Goal: Register for event/course

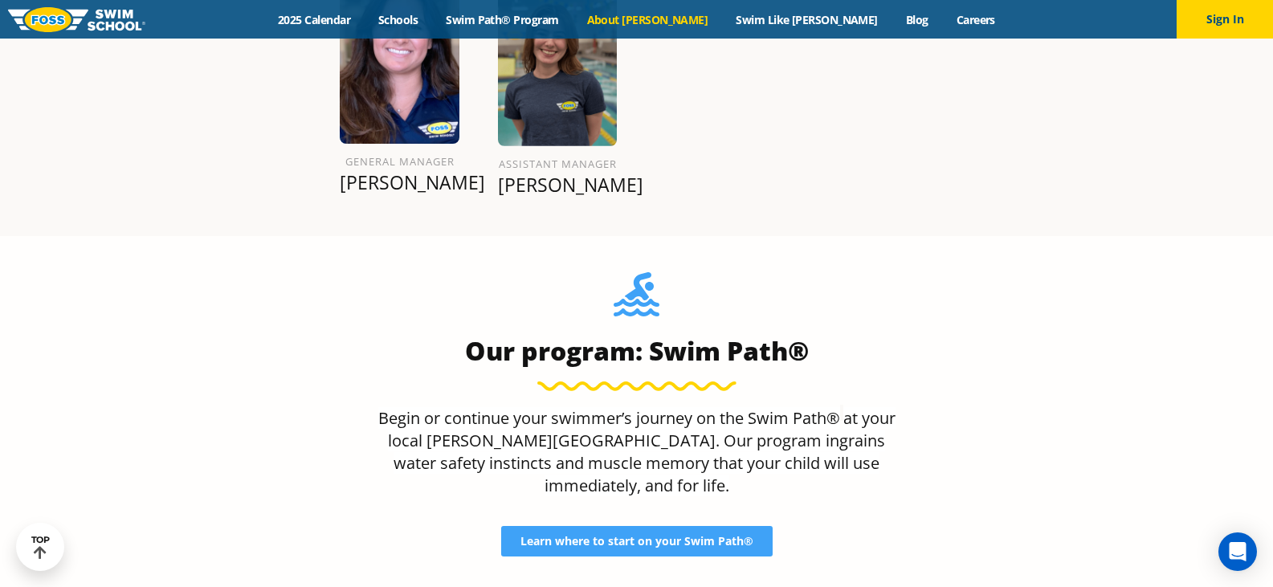
scroll to position [1607, 0]
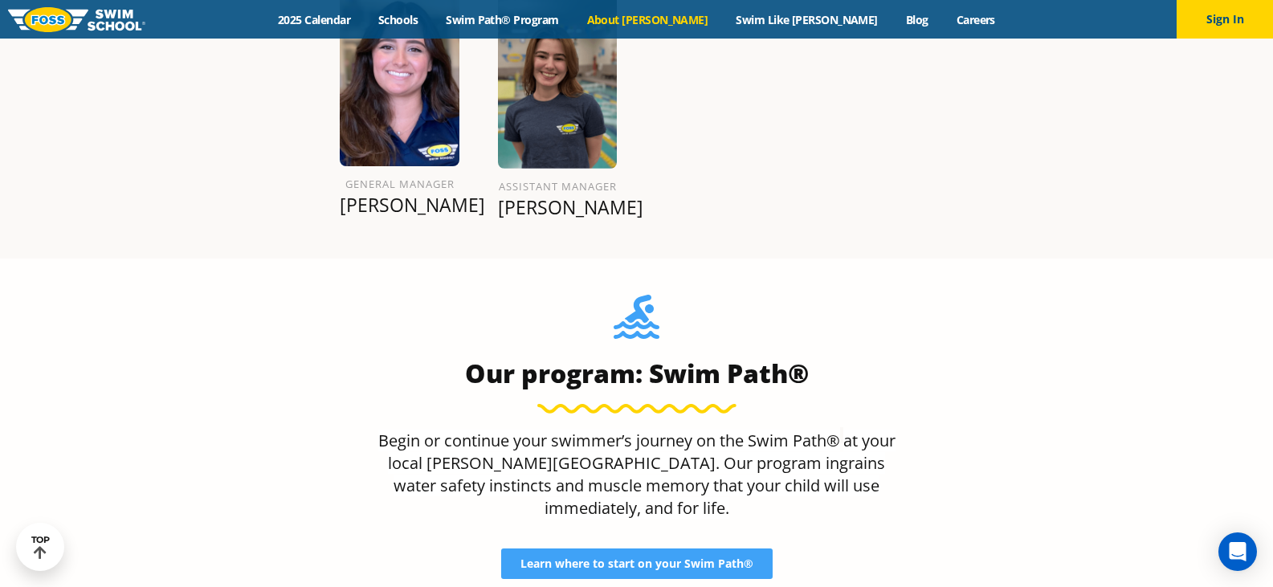
click at [668, 20] on link "About [PERSON_NAME]" at bounding box center [647, 19] width 149 height 15
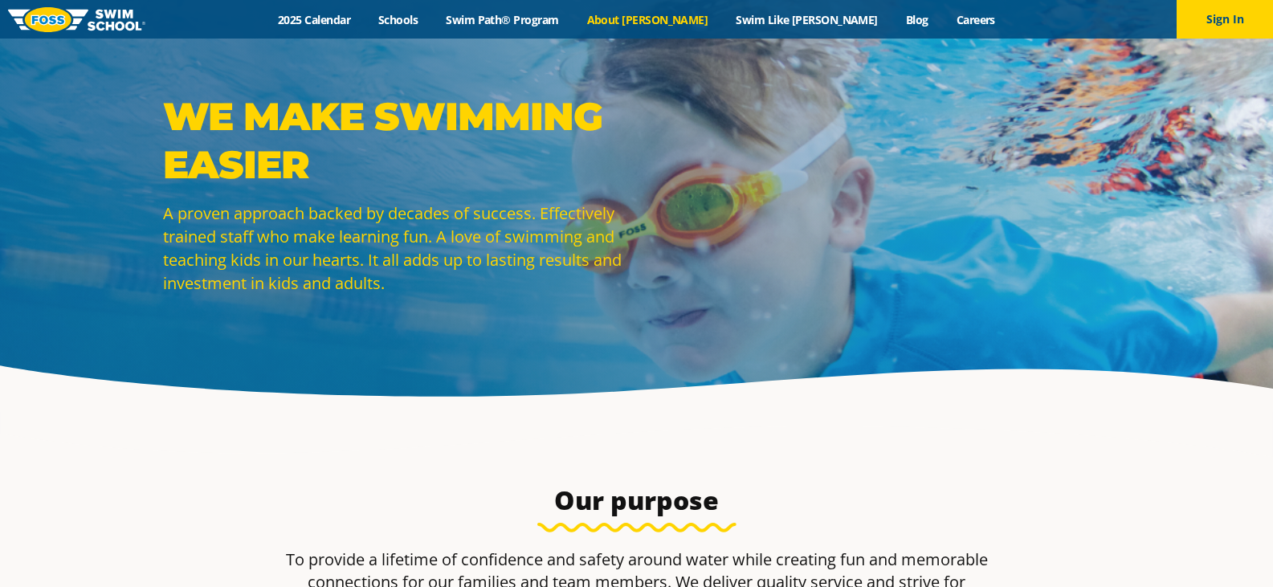
click at [541, 15] on link "Swim Path® Program" at bounding box center [502, 19] width 141 height 15
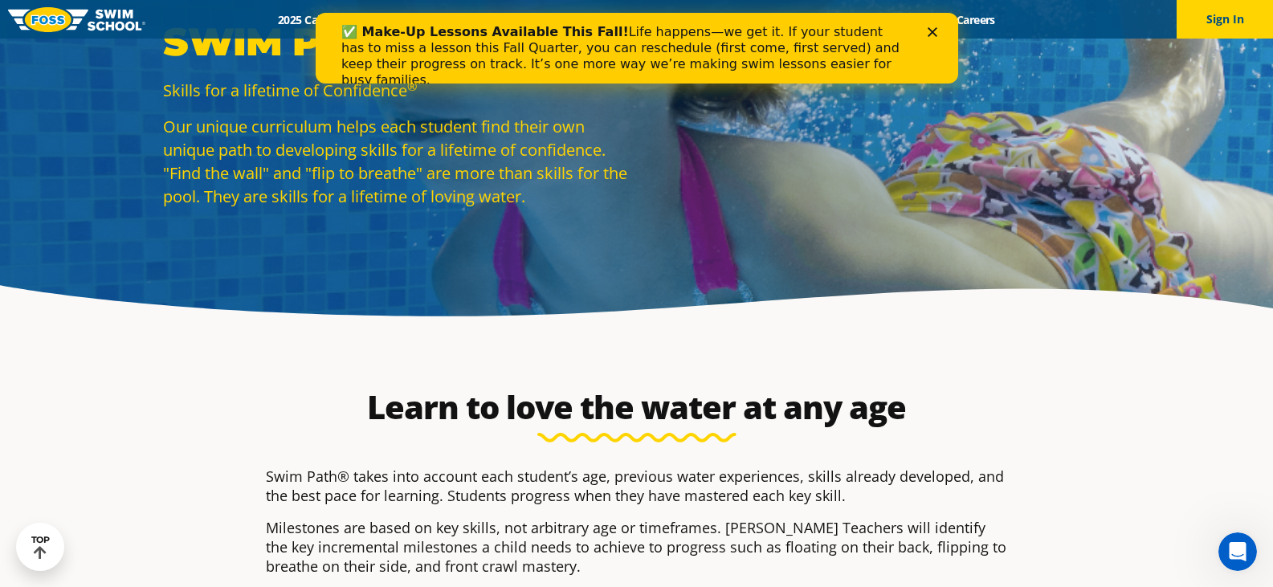
click at [936, 32] on icon "Close" at bounding box center [932, 32] width 10 height 10
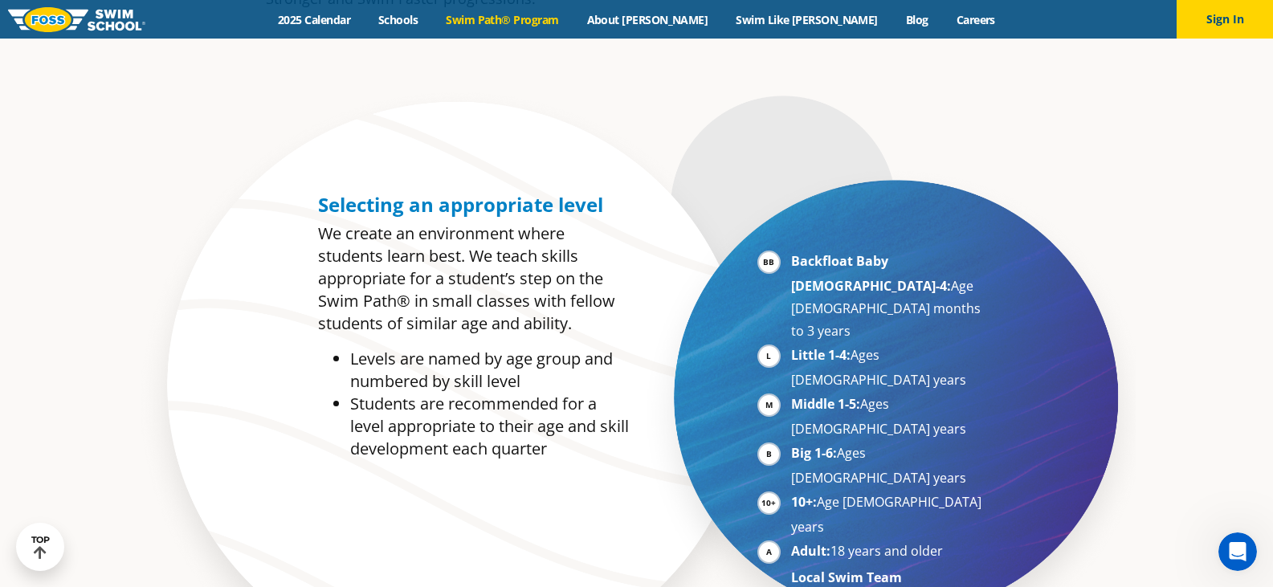
scroll to position [723, 0]
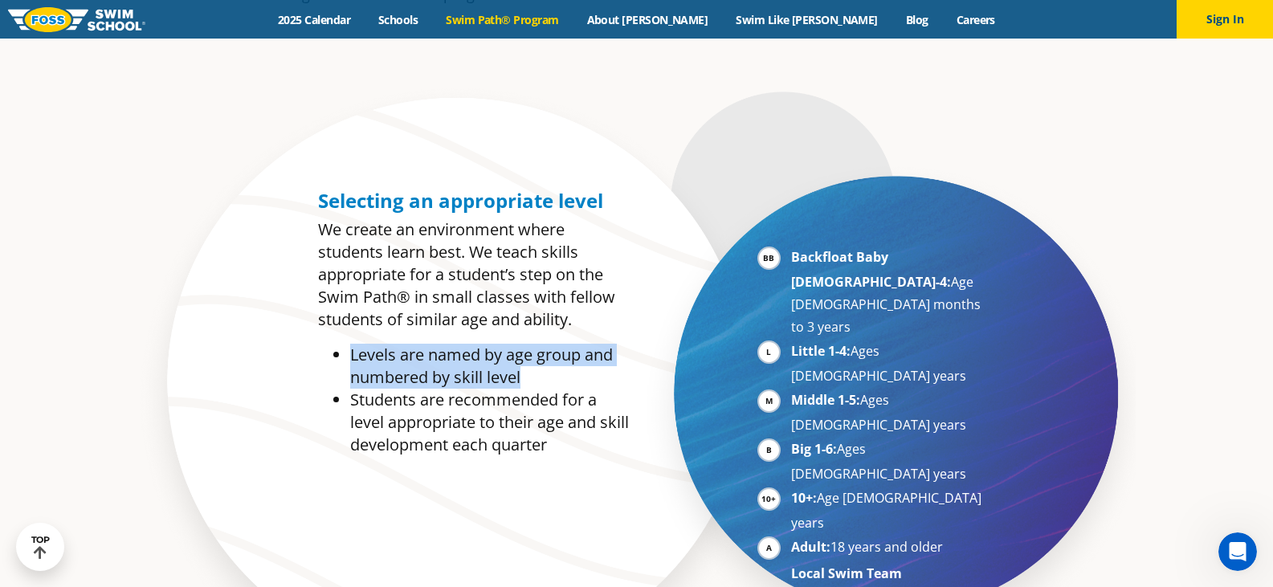
drag, startPoint x: 540, startPoint y: 371, endPoint x: 341, endPoint y: 355, distance: 199.9
click at [341, 356] on ul "Levels are named by age group and numbered by skill level Students are recommen…" at bounding box center [473, 400] width 311 height 112
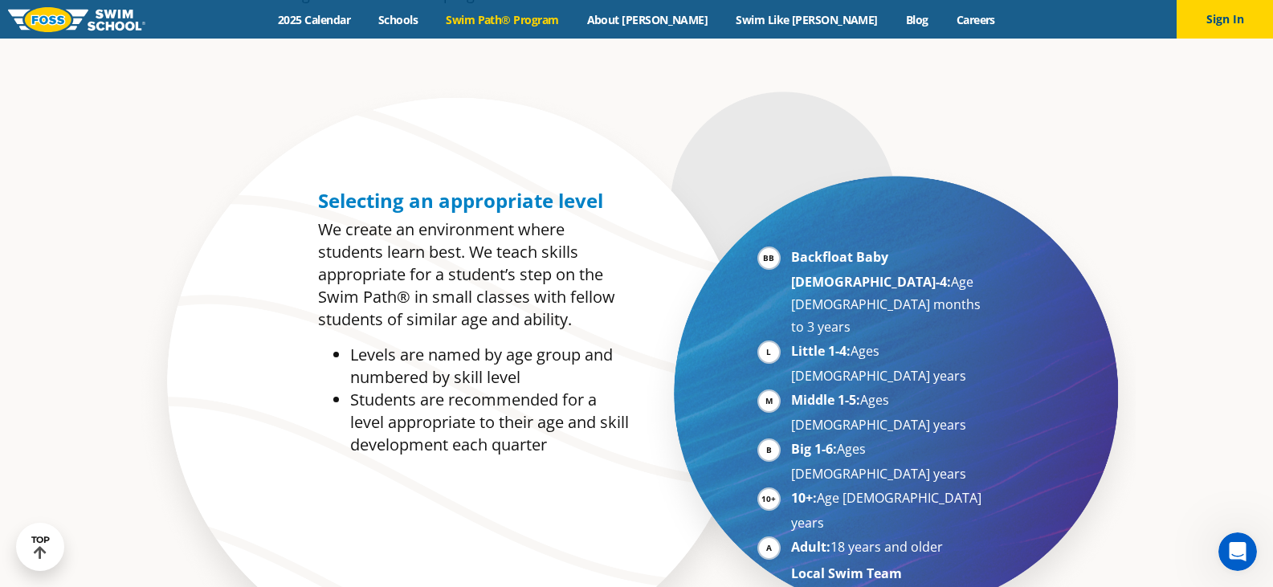
click at [372, 315] on p "We create an environment where students learn best. We teach skills appropriate…" at bounding box center [473, 274] width 311 height 112
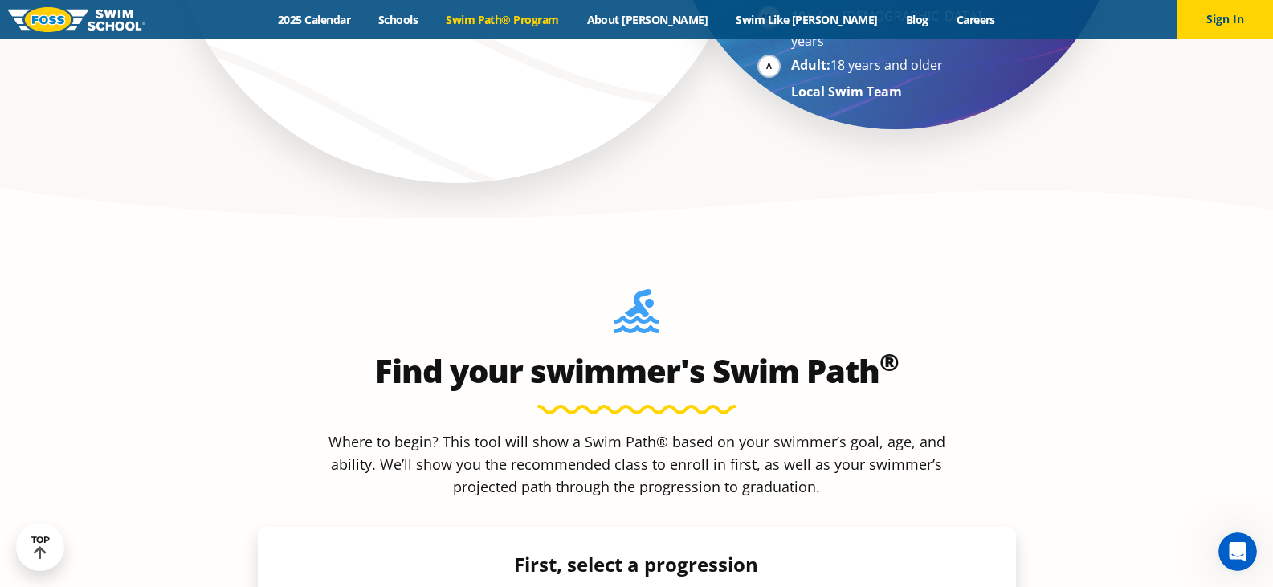
scroll to position [1366, 0]
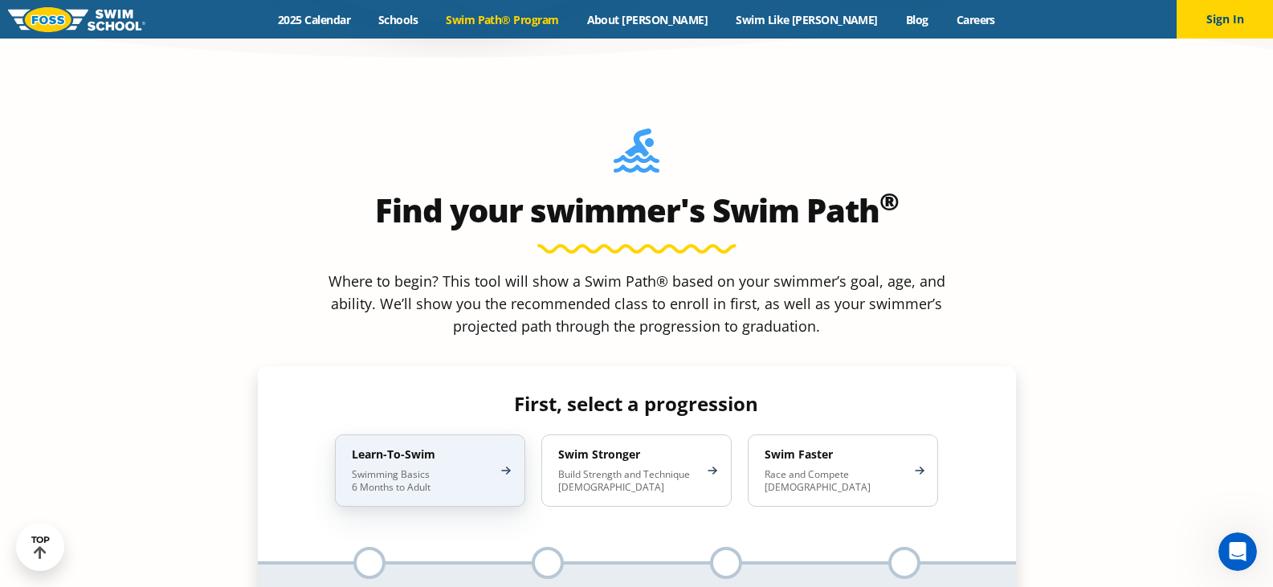
click at [512, 435] on div "Learn-To-Swim Swimming Basics 6 Months to Adult" at bounding box center [430, 471] width 190 height 72
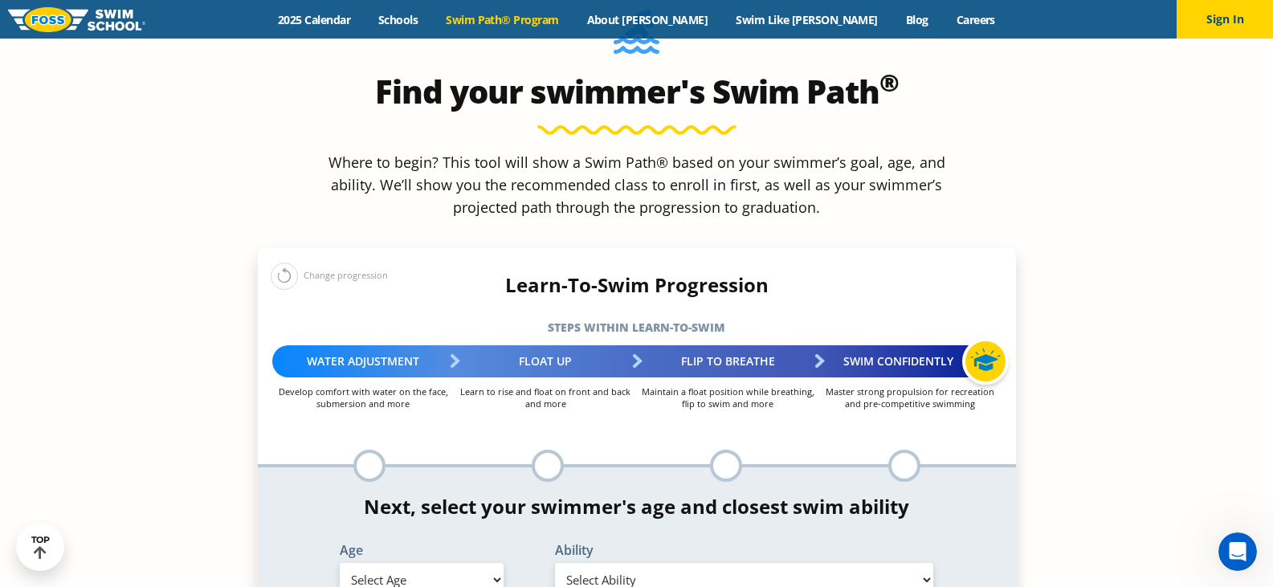
scroll to position [1526, 0]
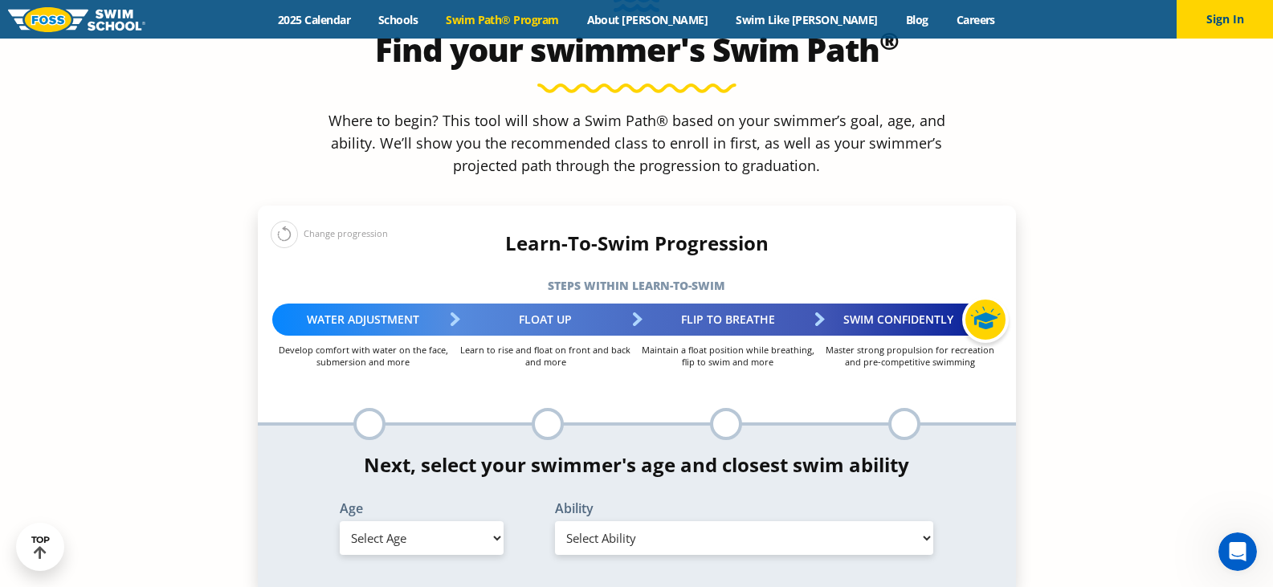
click at [456, 521] on select "Select Age 6 months - 1 year 1 year 2 years 3 years 4 years 5 years 6 years 7 y…" at bounding box center [422, 538] width 164 height 34
select select "11-years-"
click at [340, 521] on select "Select Age 6 months - 1 year 1 year 2 years 3 years 4 years 5 years 6 years 7 y…" at bounding box center [422, 538] width 164 height 34
click at [627, 521] on select "Select Ability First in-water experience When in the water, reliant on a life j…" at bounding box center [744, 538] width 379 height 34
select select "11-years--able-to-swim-front-crawl-40-ft-backstroke-40-ft-and-breaststroke-15-f…"
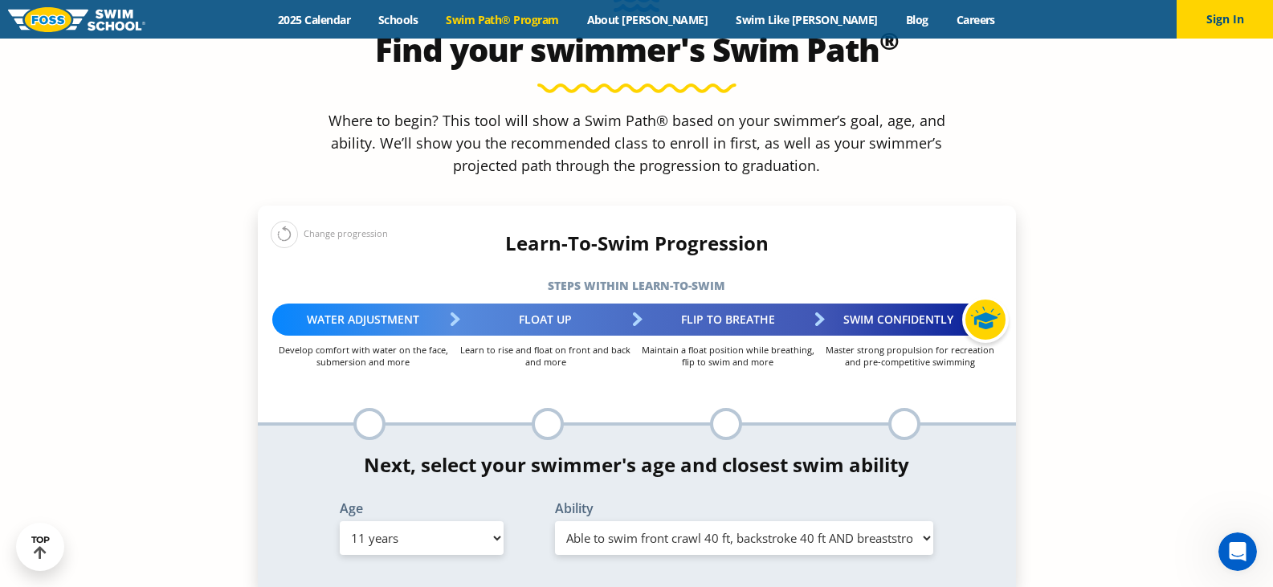
click at [555, 521] on select "Select Ability First in-water experience When in the water, reliant on a life j…" at bounding box center [744, 538] width 379 height 34
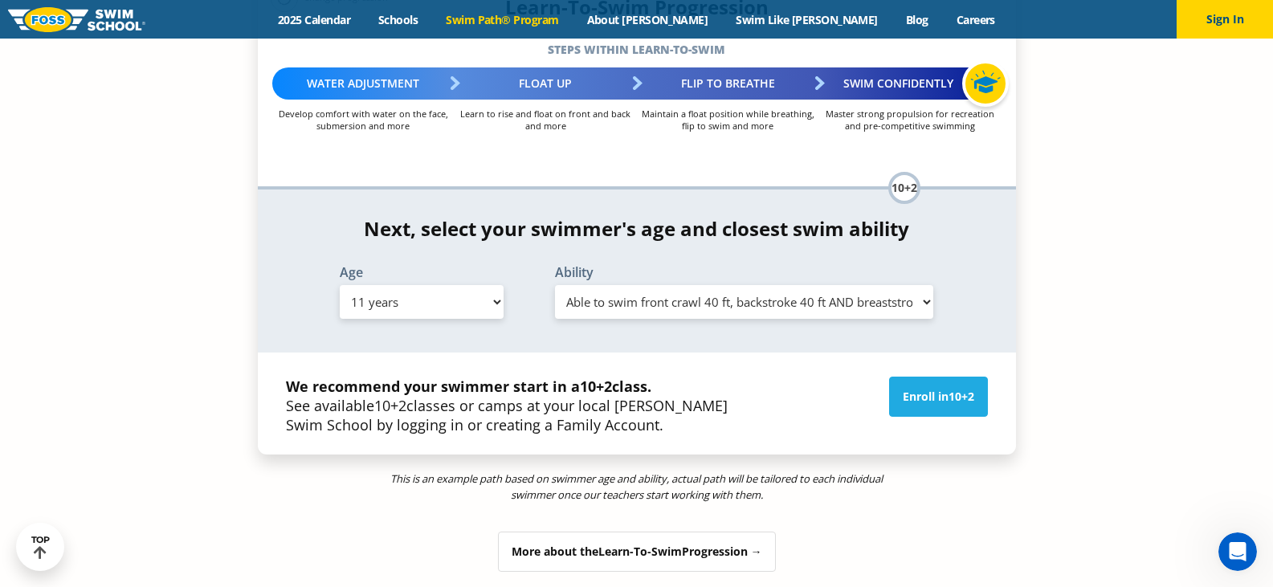
scroll to position [1767, 0]
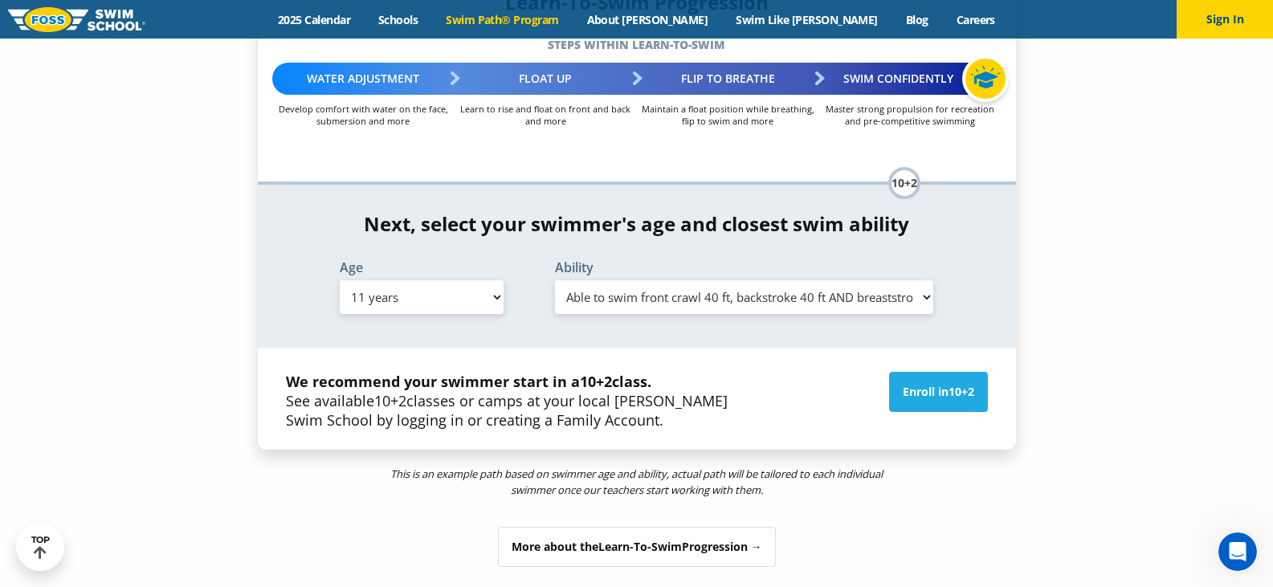
click at [567, 527] on div "More about the Learn-To-Swim Progression →" at bounding box center [637, 547] width 278 height 40
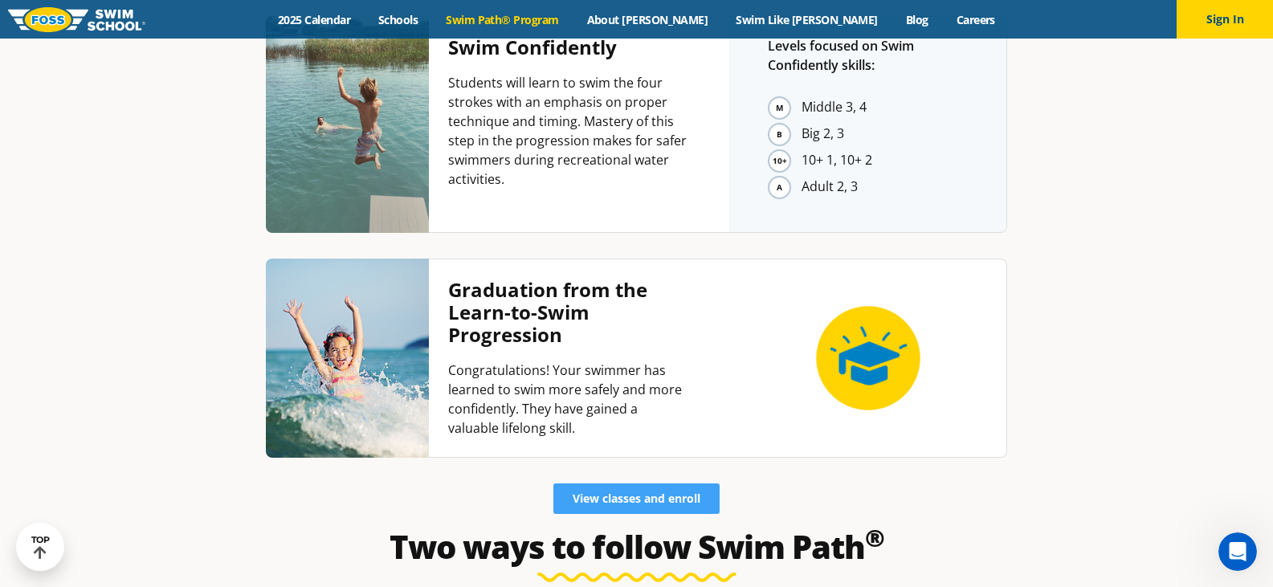
scroll to position [4098, 0]
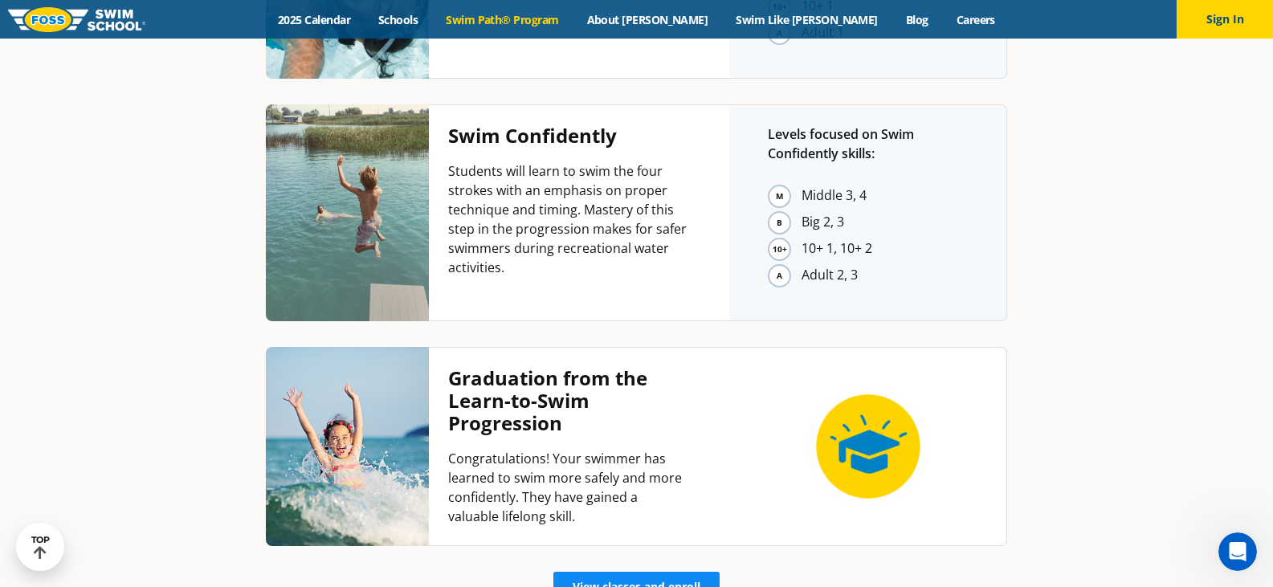
click at [683, 582] on span "View classes and enroll" at bounding box center [637, 587] width 128 height 11
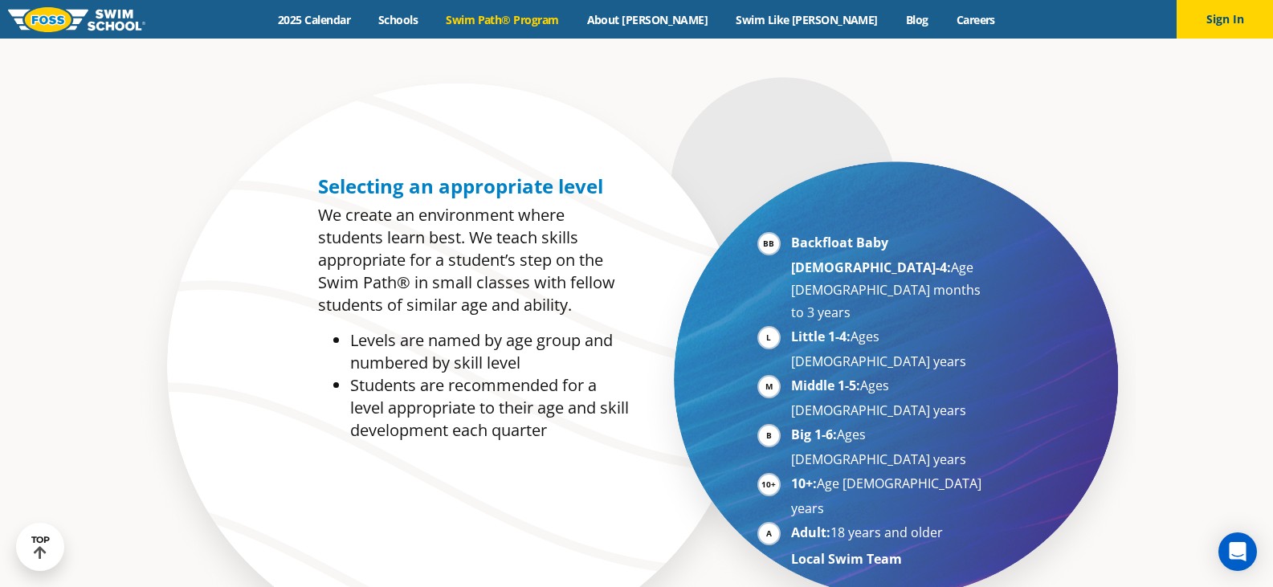
scroll to position [804, 0]
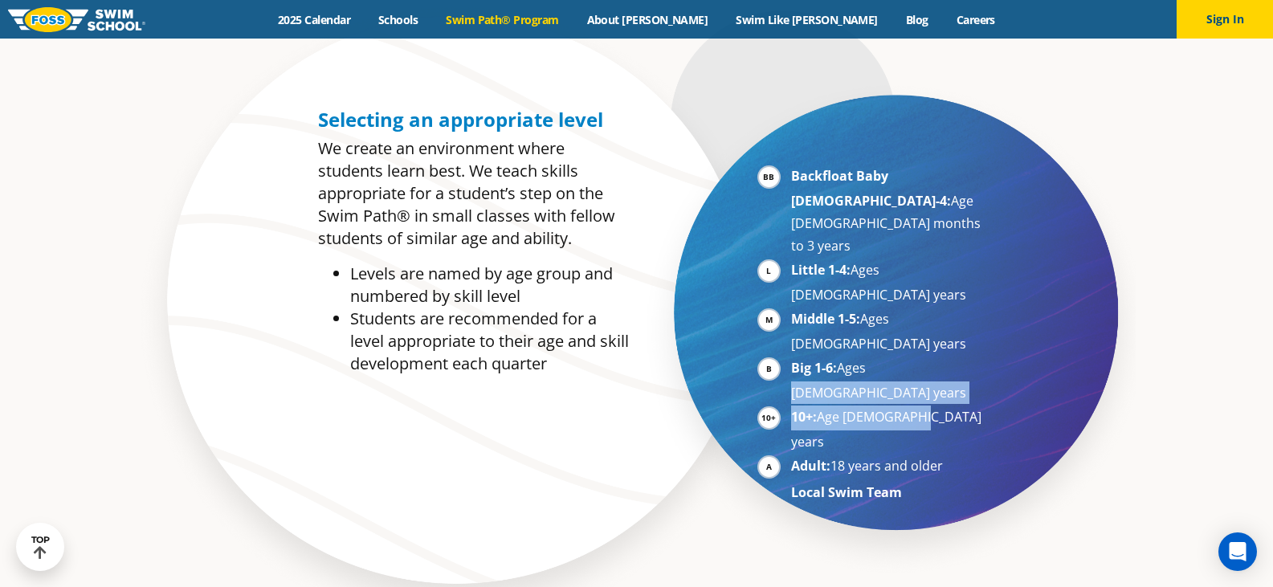
drag, startPoint x: 867, startPoint y: 282, endPoint x: 948, endPoint y: 292, distance: 81.7
click at [948, 292] on ul "Backfloat Baby 1-4: Age 6 months to 3 years Little 1-4: Ages 3-5 years Middle 1…" at bounding box center [873, 334] width 231 height 339
drag, startPoint x: 930, startPoint y: 299, endPoint x: 749, endPoint y: 300, distance: 180.7
click at [749, 300] on div "Backfloat Baby 1-4: Age 6 months to 3 years Little 1-4: Ages 3-5 years Middle 1…" at bounding box center [872, 341] width 247 height 368
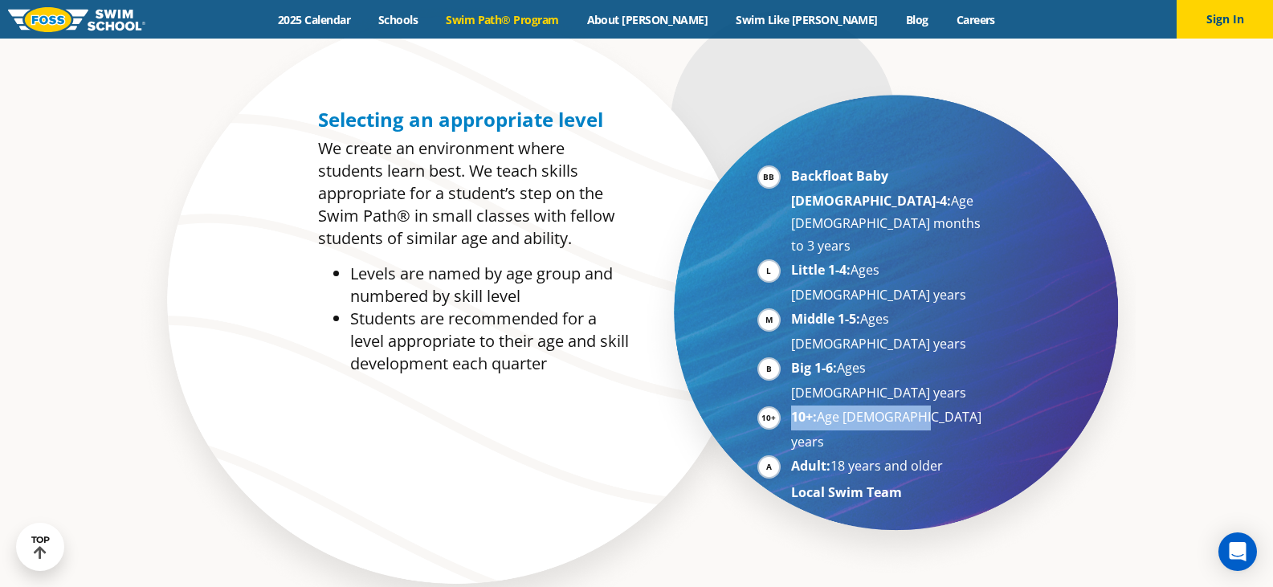
click at [1011, 295] on div "Backfloat Baby 1-4: Age 6 months to 3 years Little 1-4: Ages 3-5 years Middle 1…" at bounding box center [830, 312] width 387 height 424
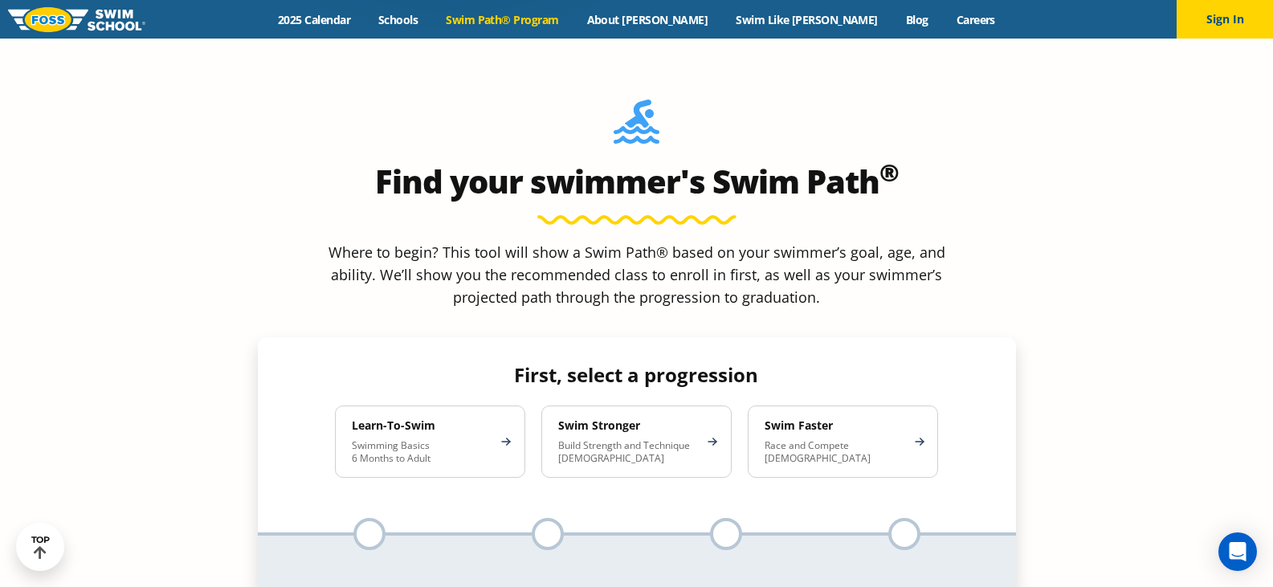
scroll to position [1366, 0]
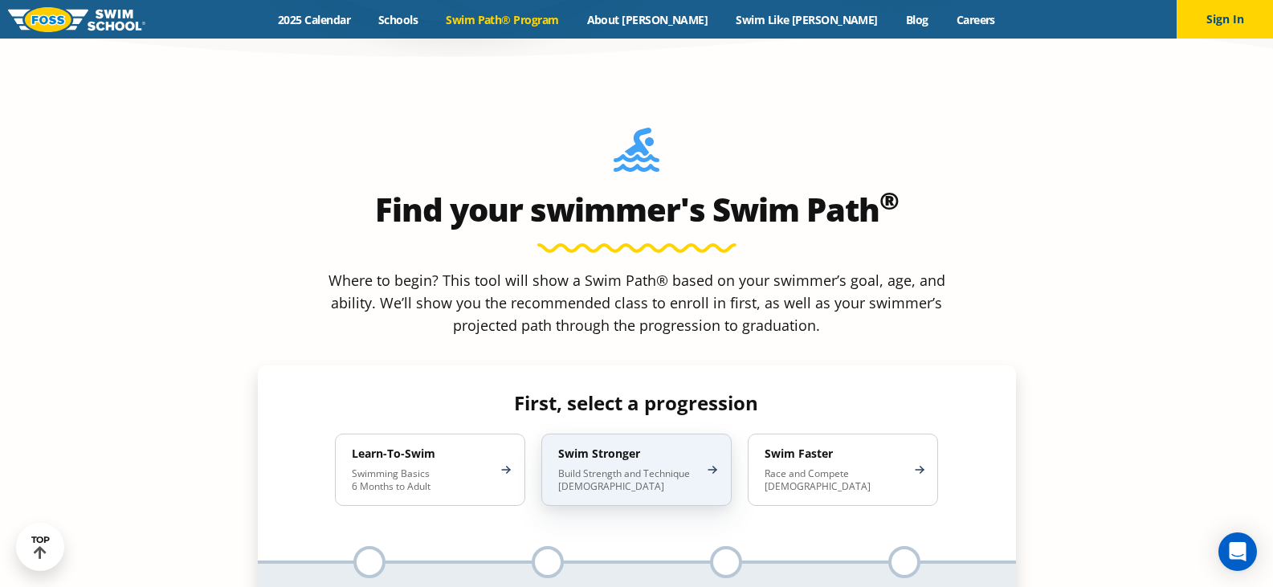
click at [686, 468] on p "Build Strength and Technique 5-13 Years Old" at bounding box center [628, 481] width 141 height 26
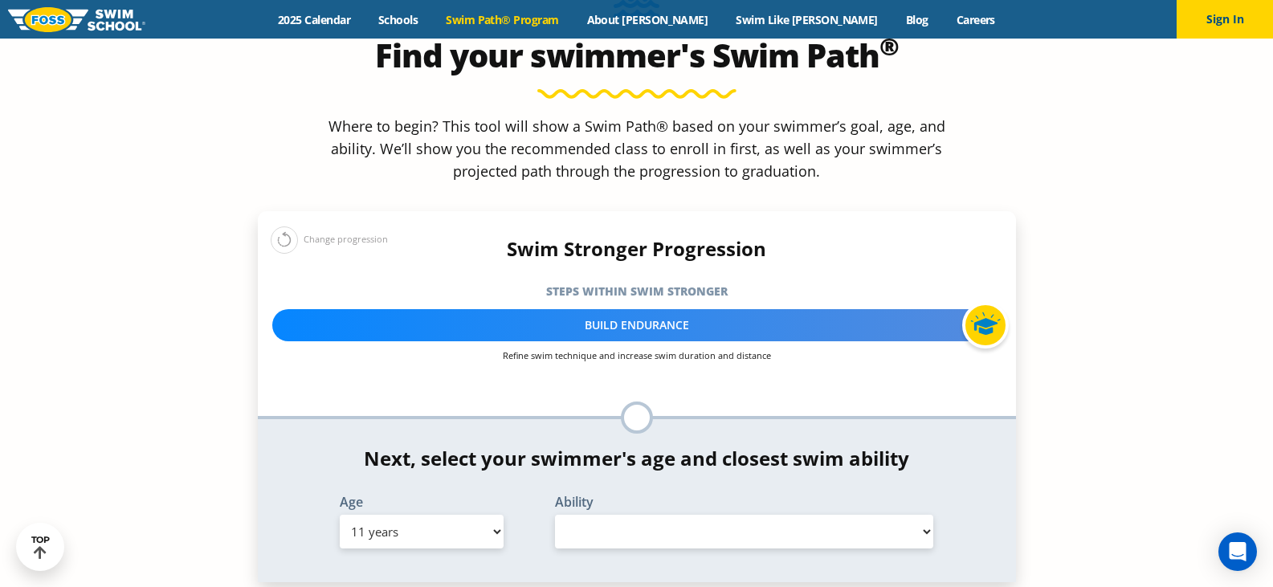
scroll to position [1607, 0]
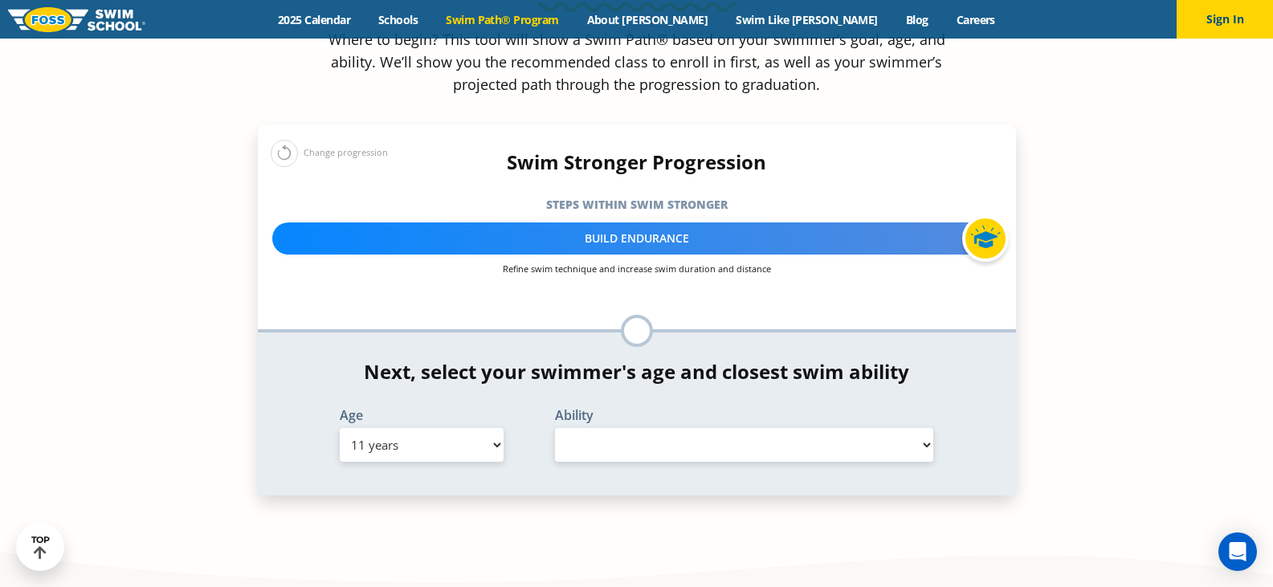
click at [718, 428] on select "Select Ability" at bounding box center [744, 445] width 379 height 34
click at [712, 428] on select "Select Ability" at bounding box center [744, 445] width 379 height 34
click at [711, 428] on select "Select Ability" at bounding box center [744, 445] width 379 height 34
select select "false"
click at [555, 428] on select "Select Ability" at bounding box center [744, 445] width 379 height 34
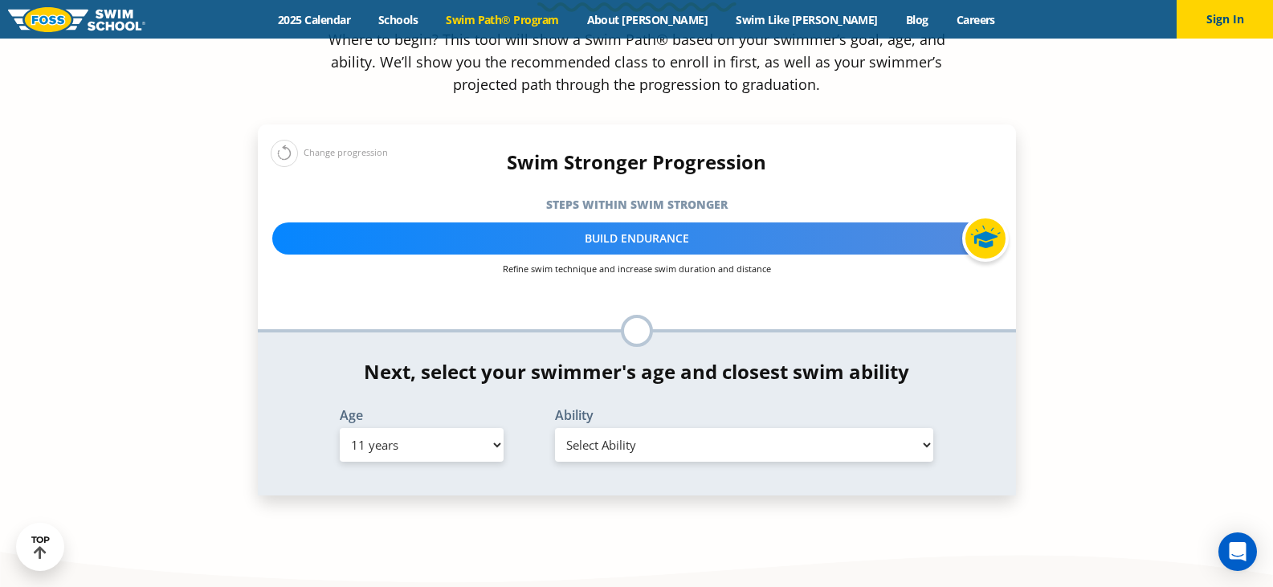
click at [635, 365] on div "*In this class, your swimmer will focus on multiple steps within the progressio…" at bounding box center [637, 414] width 758 height 163
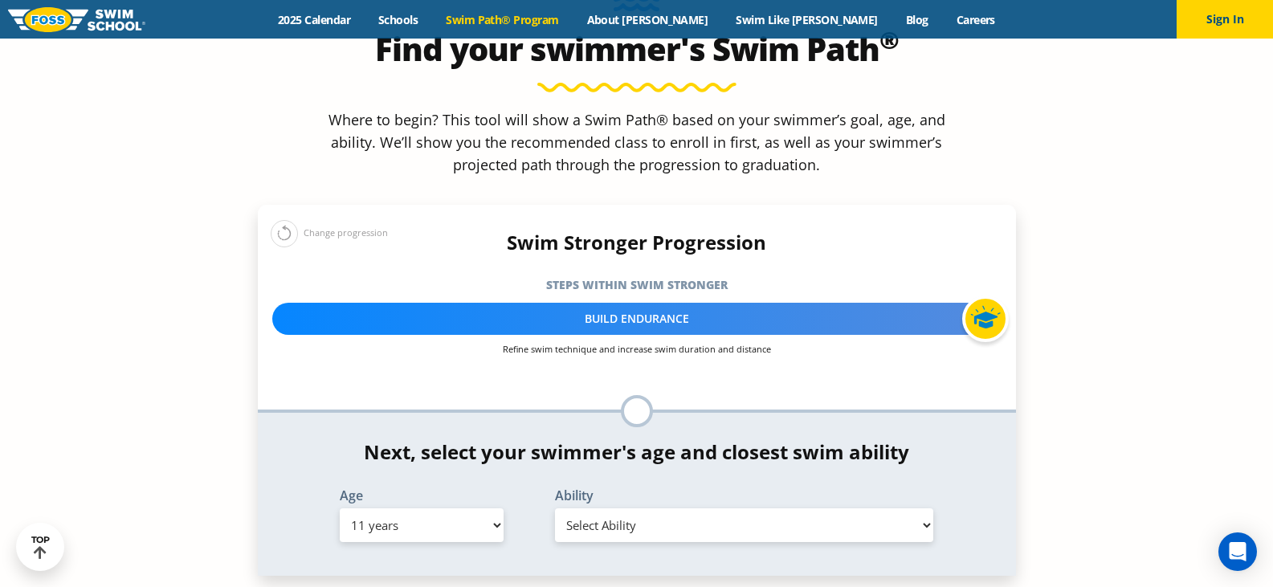
scroll to position [1366, 0]
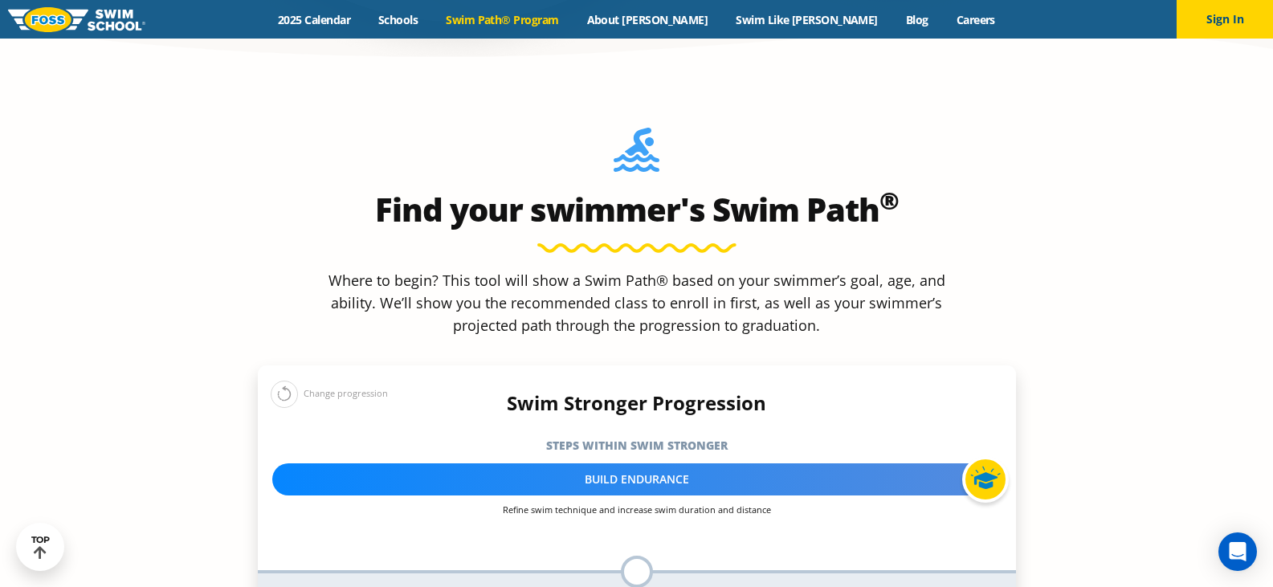
click at [644, 435] on h5 "Steps within Swim Stronger" at bounding box center [637, 446] width 758 height 22
click at [640, 464] on div "Build Endurance" at bounding box center [636, 480] width 729 height 32
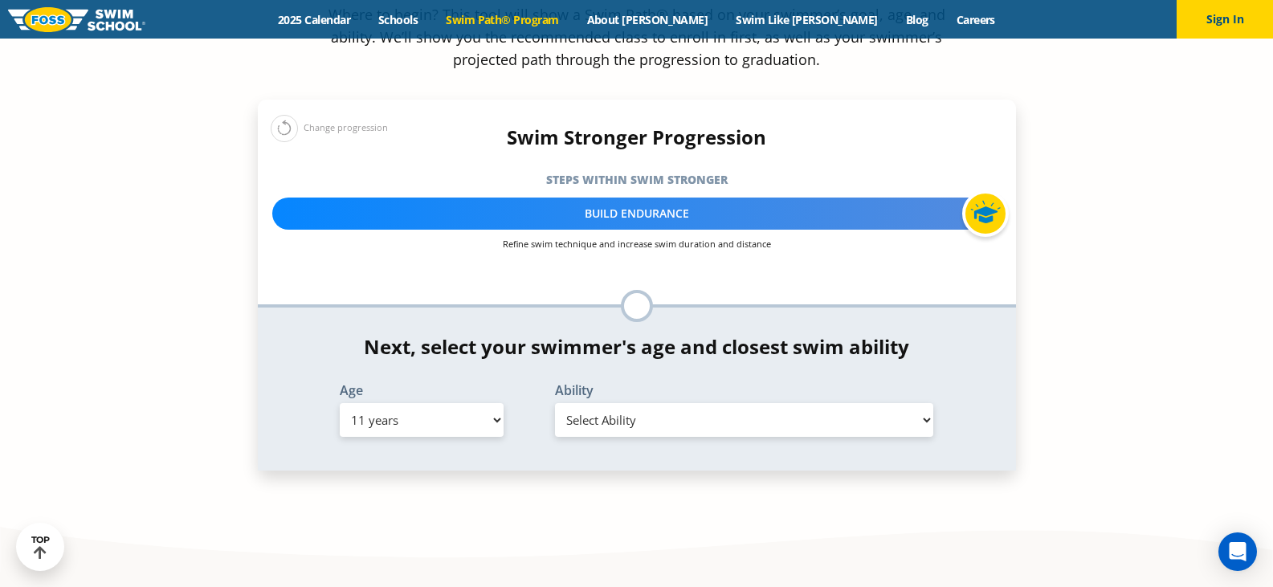
scroll to position [1768, 0]
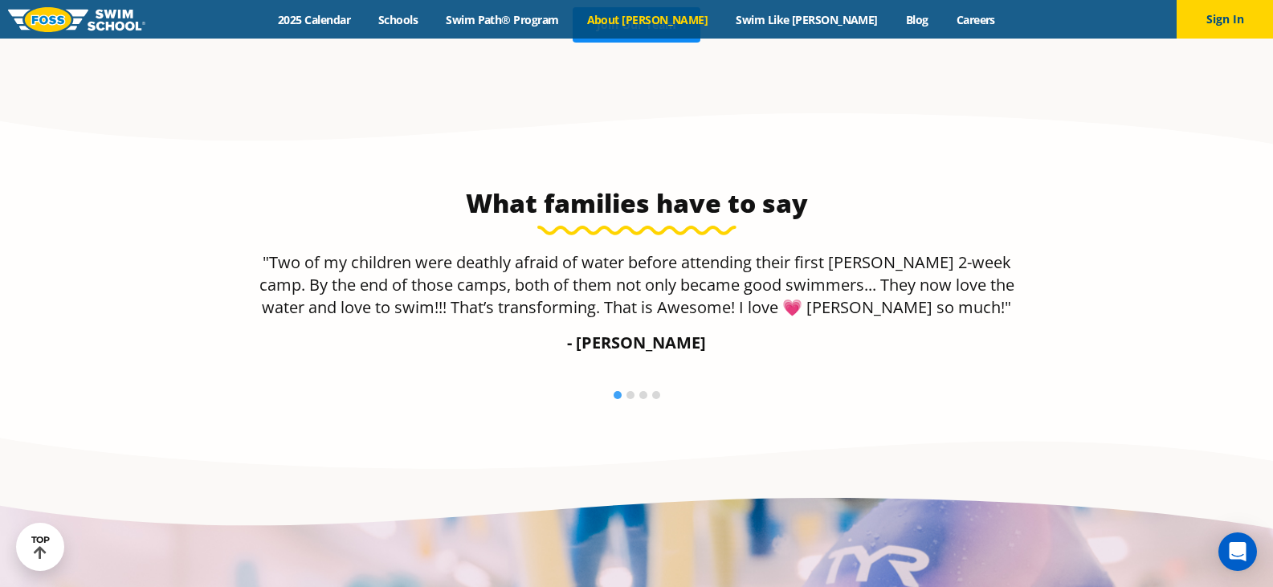
scroll to position [2297, 0]
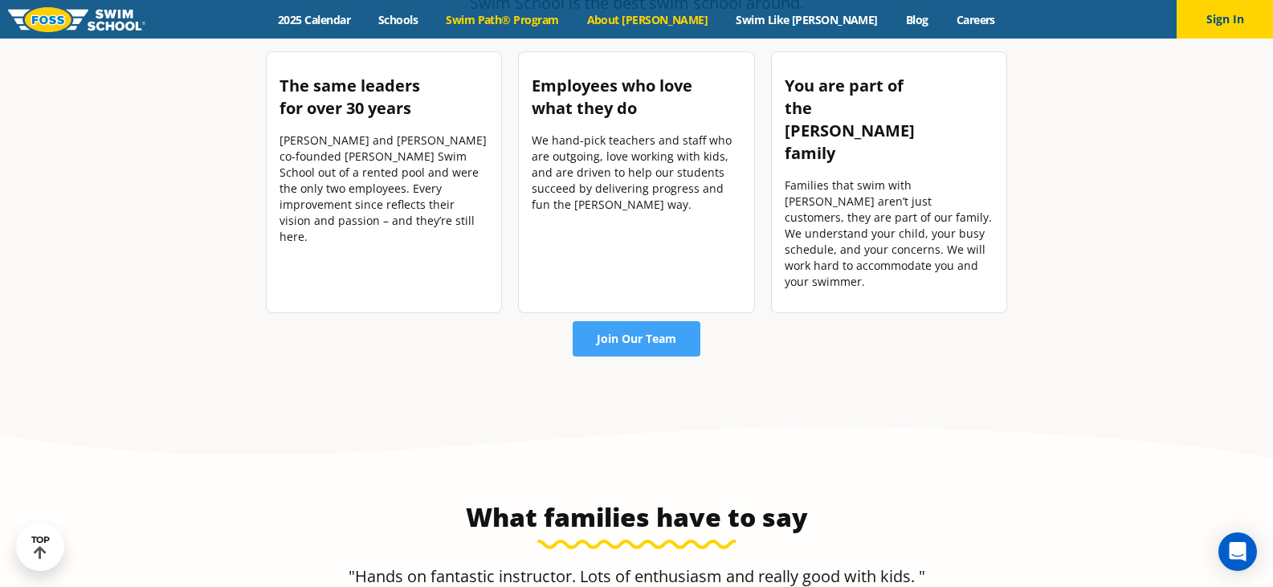
click at [539, 21] on link "Swim Path® Program" at bounding box center [502, 19] width 141 height 15
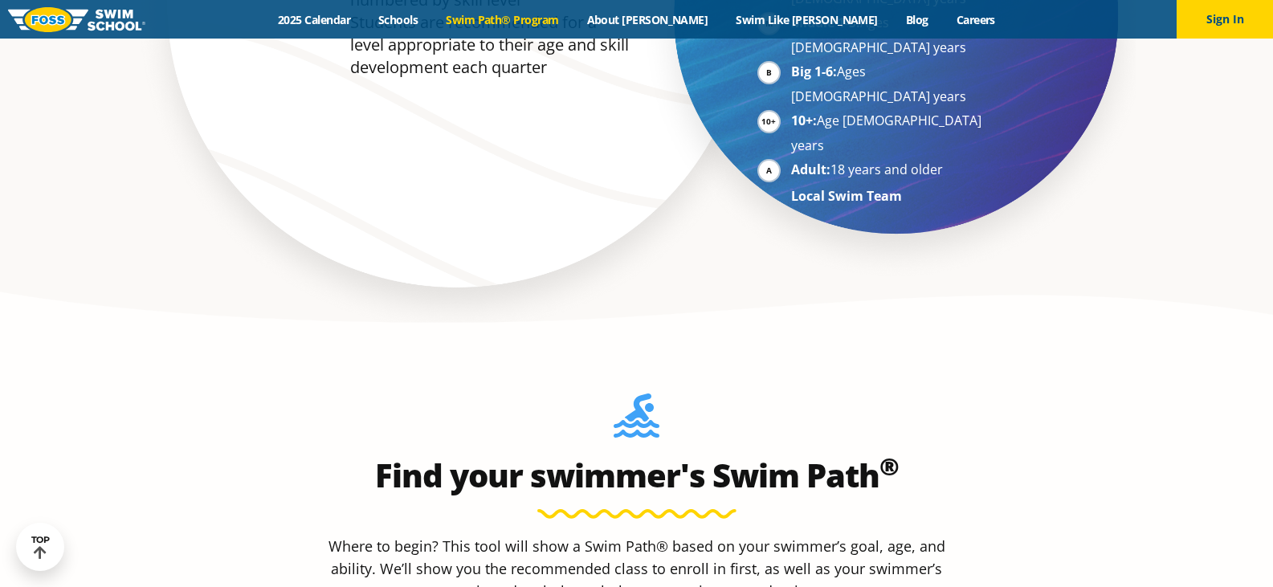
scroll to position [1366, 0]
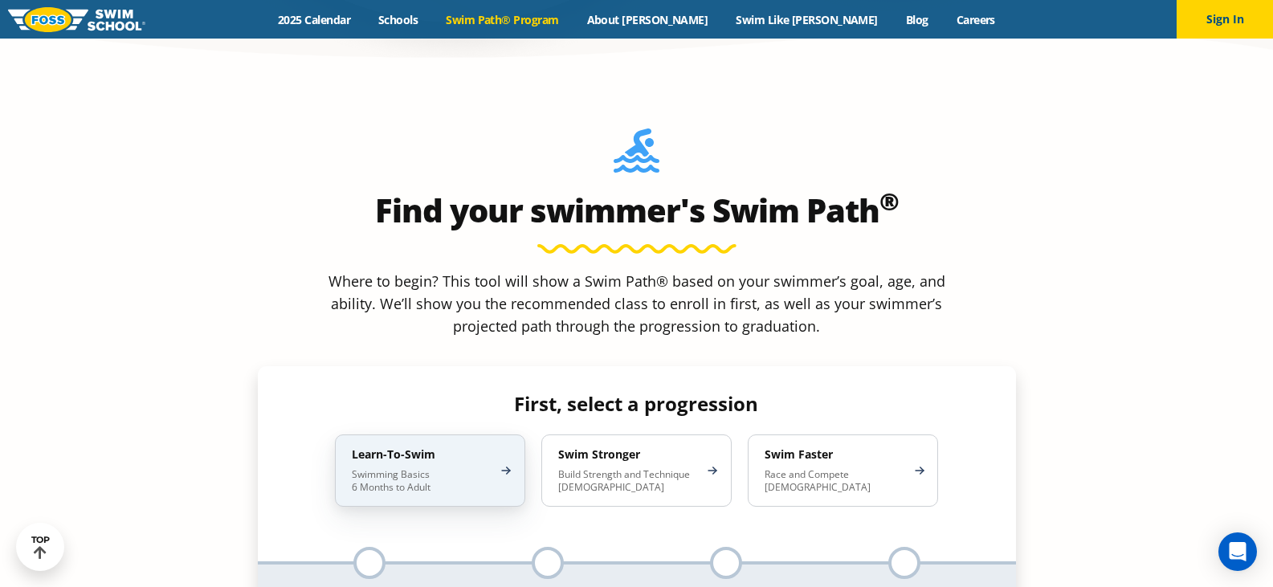
click at [488, 468] on p "Swimming Basics 6 Months to Adult" at bounding box center [422, 481] width 141 height 26
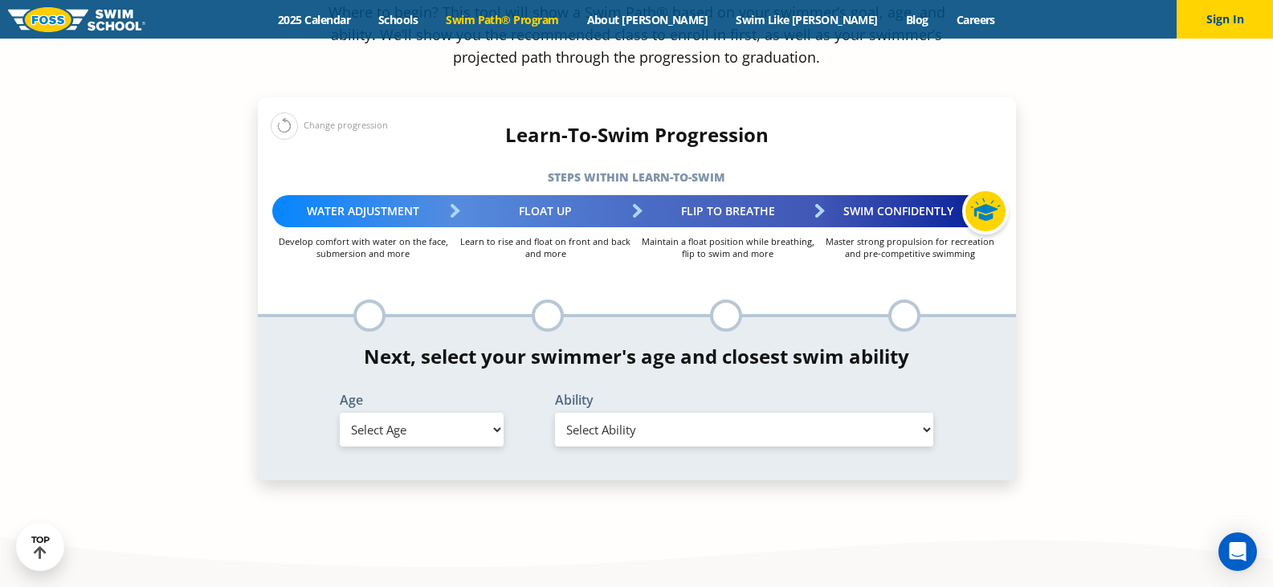
scroll to position [1607, 0]
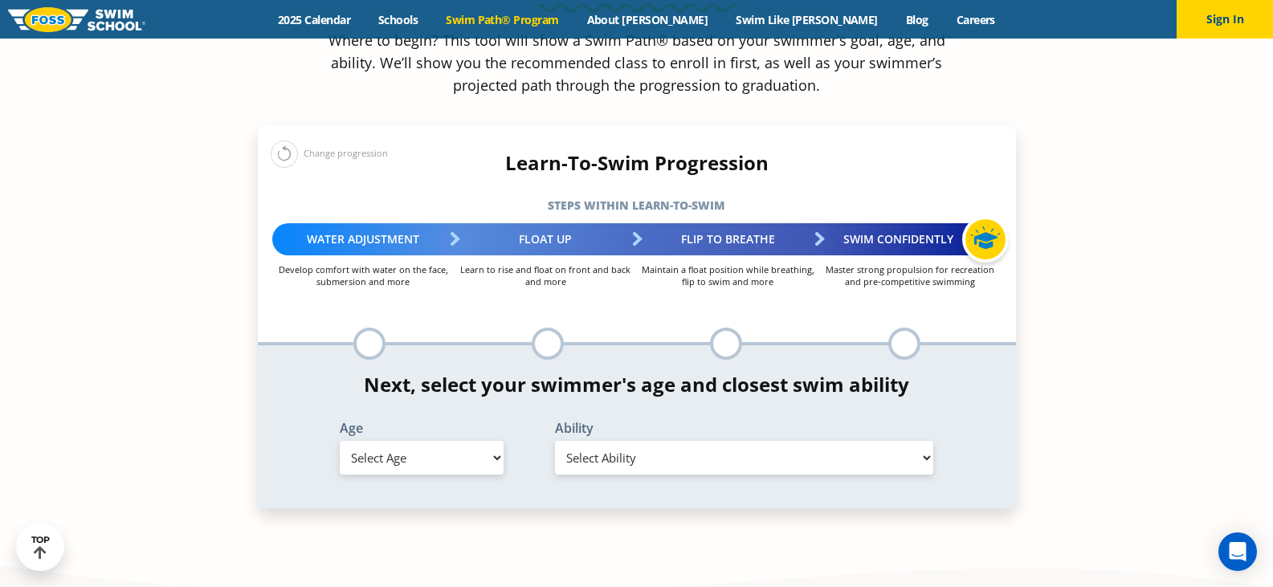
click at [455, 441] on select "Select Age 6 months - 1 year 1 year 2 years 3 years 4 years 5 years 6 years 7 y…" at bounding box center [422, 458] width 164 height 34
select select "11-years-"
click at [340, 441] on select "Select Age 6 months - 1 year 1 year 2 years 3 years 4 years 5 years 6 years 7 y…" at bounding box center [422, 458] width 164 height 34
click at [626, 441] on select "Select Ability First in-water experience When in the water, reliant on a life j…" at bounding box center [744, 458] width 379 height 34
click at [555, 441] on select "Select Ability First in-water experience When in the water, reliant on a life j…" at bounding box center [744, 458] width 379 height 34
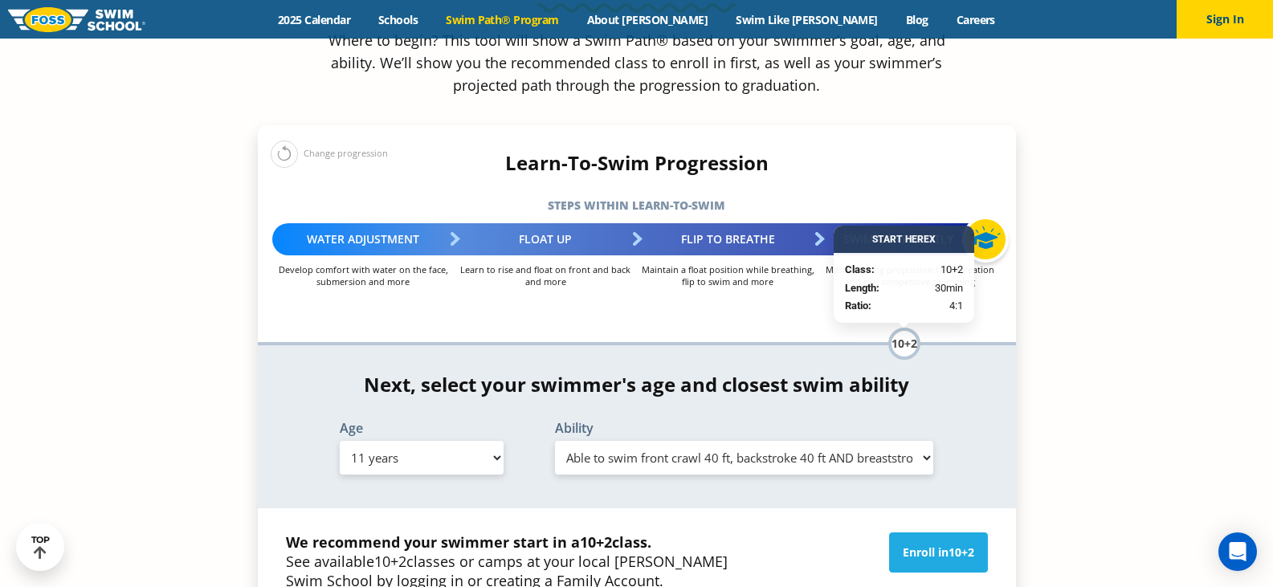
click at [884, 441] on select "Select Ability First in-water experience When in the water, reliant on a life j…" at bounding box center [744, 458] width 379 height 34
select select "11-years--unsureor-my-swimmer-does-not-fit-within-any-of-these"
click at [555, 441] on select "Select Ability First in-water experience When in the water, reliant on a life j…" at bounding box center [744, 458] width 379 height 34
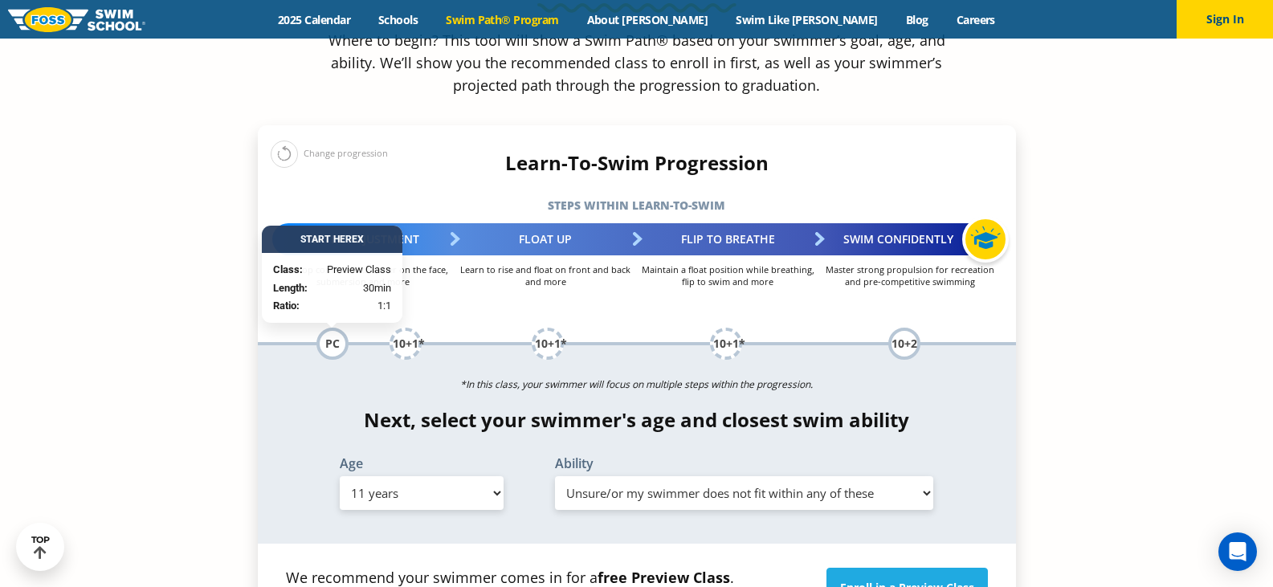
scroll to position [1687, 0]
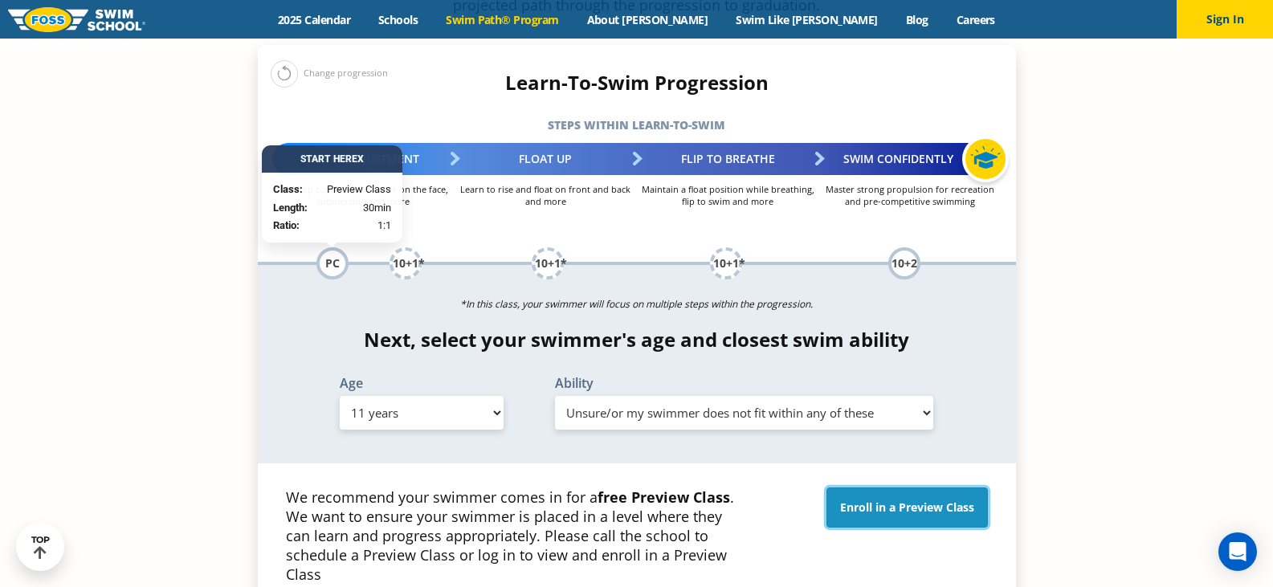
click at [858, 488] on link "Enroll in a Preview Class" at bounding box center [907, 508] width 161 height 40
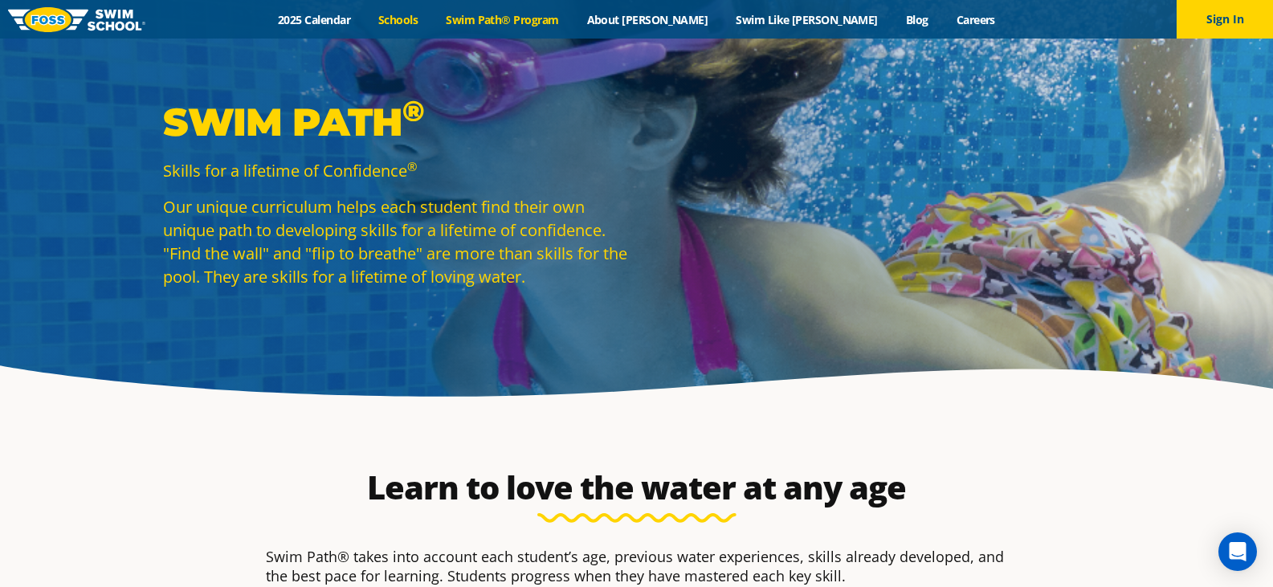
click at [432, 18] on link "Schools" at bounding box center [398, 19] width 67 height 15
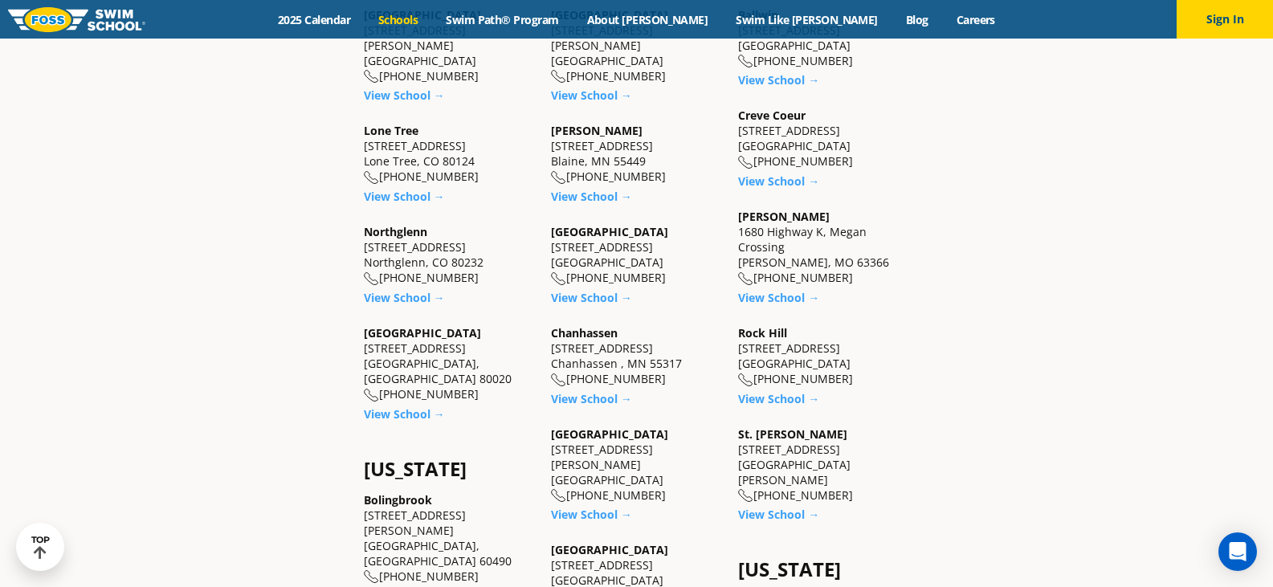
scroll to position [643, 0]
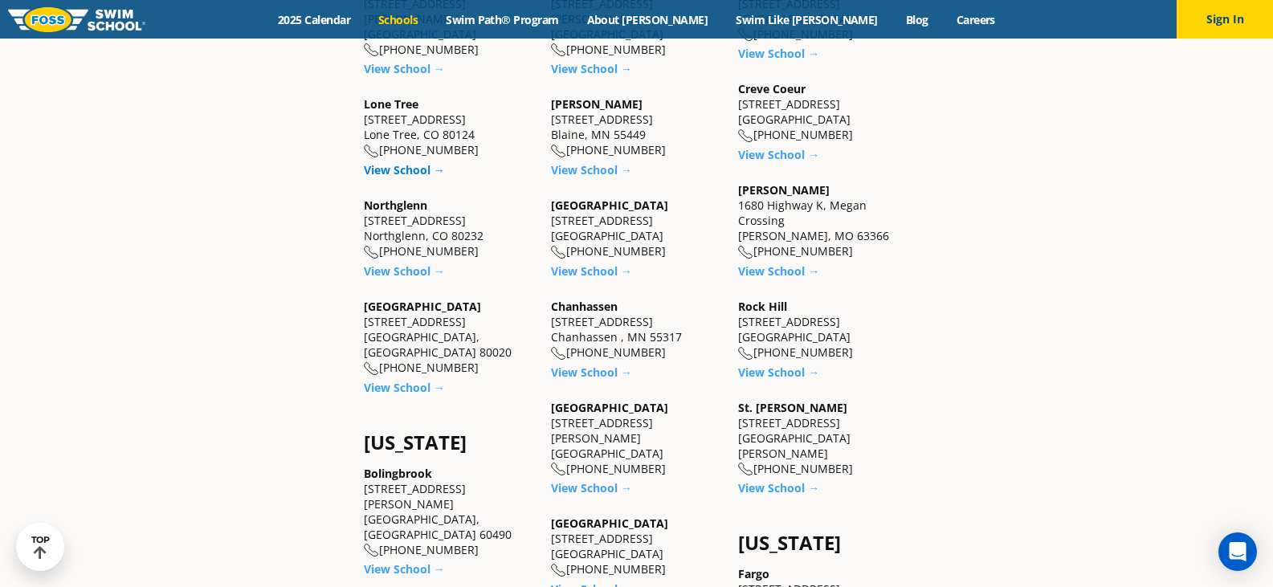
click at [406, 162] on link "View School →" at bounding box center [404, 169] width 81 height 15
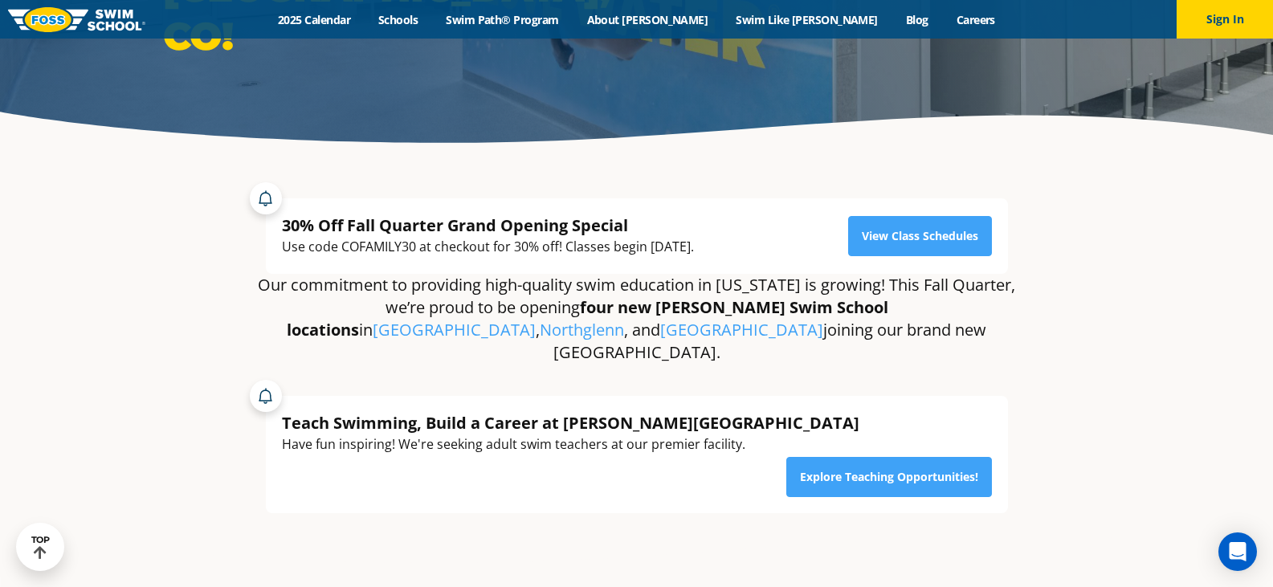
scroll to position [241, 0]
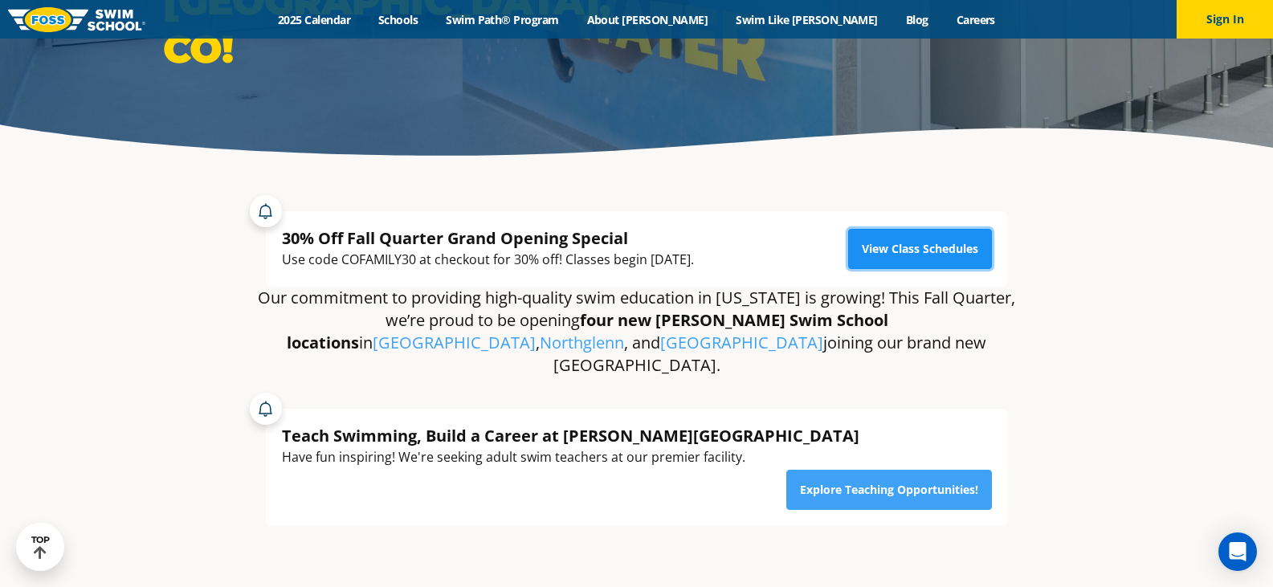
click at [932, 238] on link "View Class Schedules" at bounding box center [920, 249] width 144 height 40
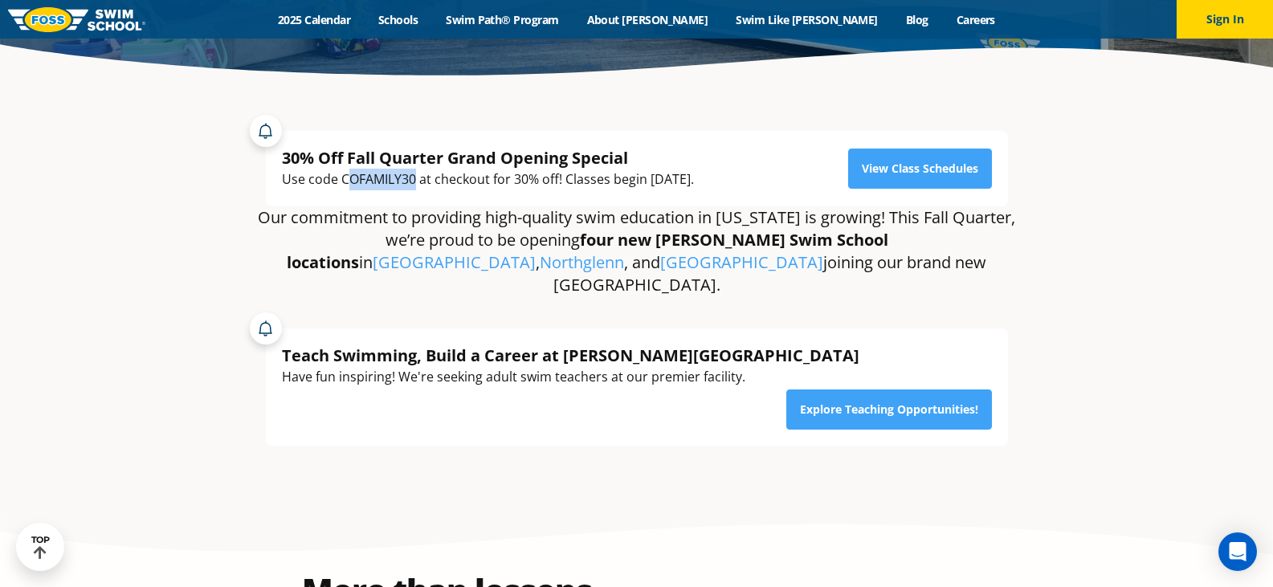
drag, startPoint x: 345, startPoint y: 178, endPoint x: 415, endPoint y: 182, distance: 70.0
click at [415, 182] on div "Use code COFAMILY30 at checkout for 30% off! Classes begin September 23rd." at bounding box center [488, 180] width 412 height 22
click at [552, 194] on div "30% Off Fall Quarter Grand Opening Special Use code COFAMILY30 at checkout for …" at bounding box center [637, 169] width 742 height 76
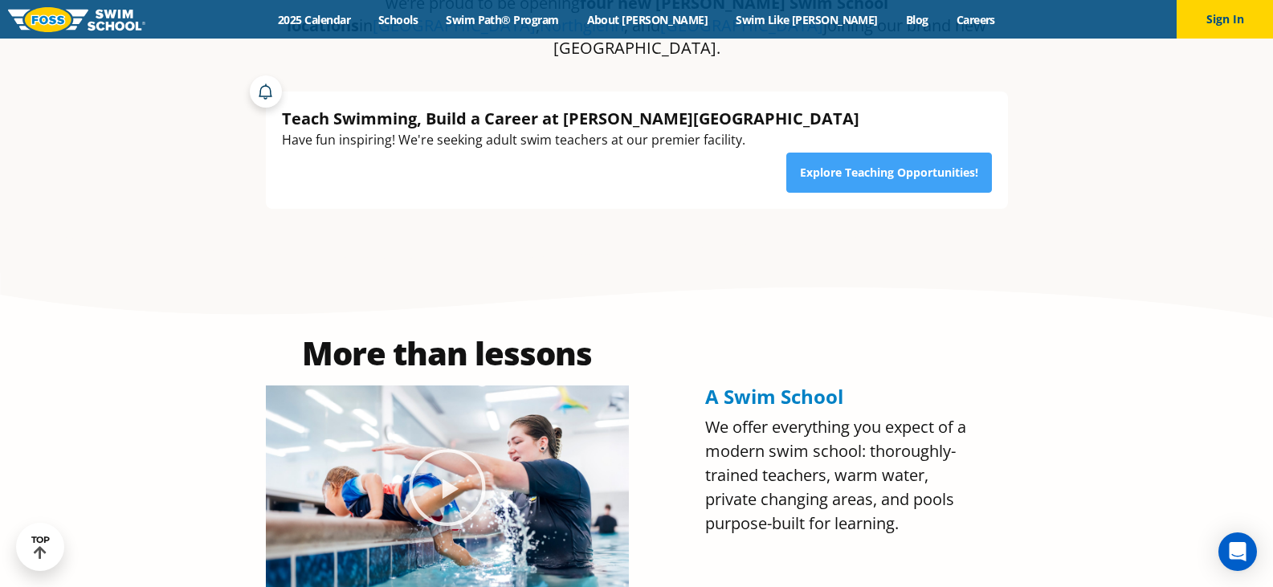
scroll to position [643, 0]
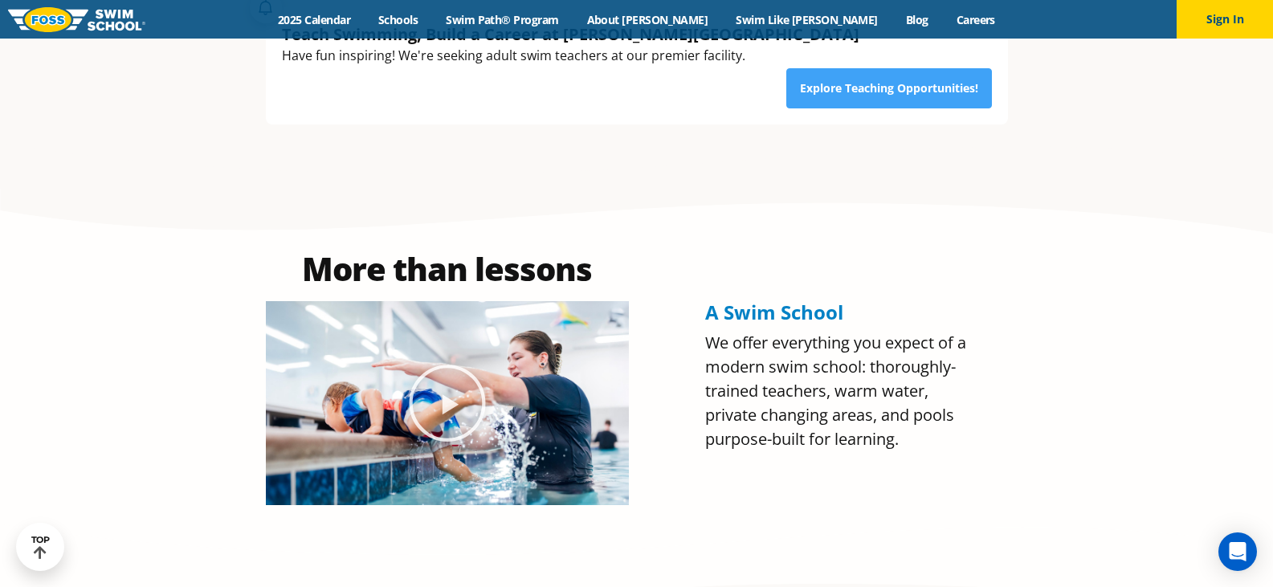
click at [939, 301] on h4 "A Swim School" at bounding box center [841, 312] width 272 height 22
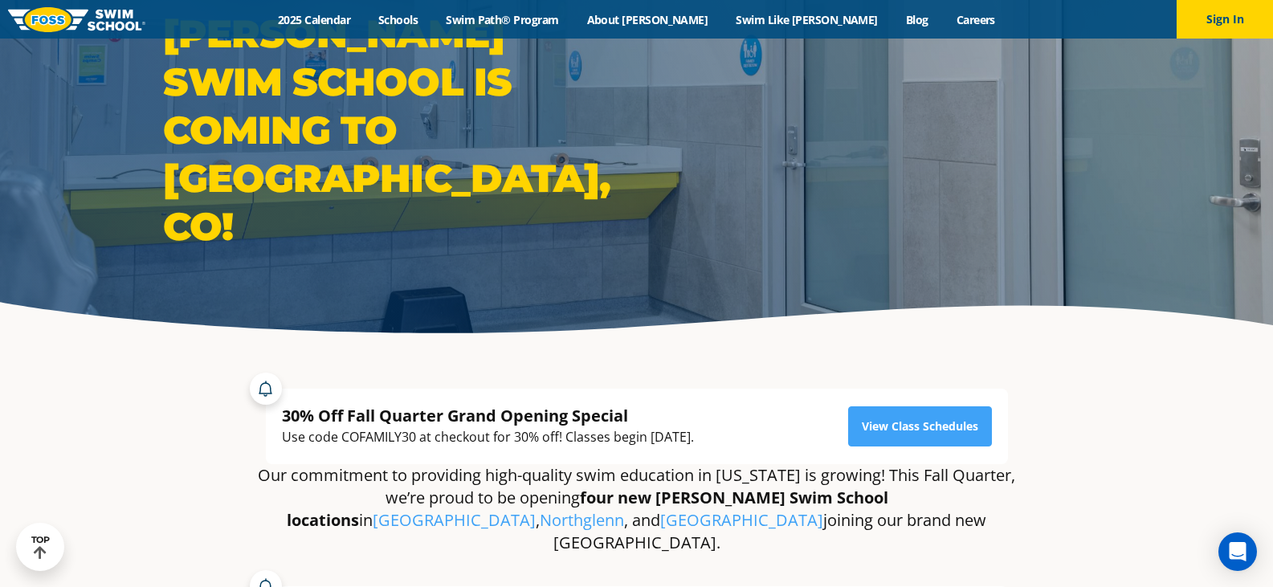
scroll to position [0, 0]
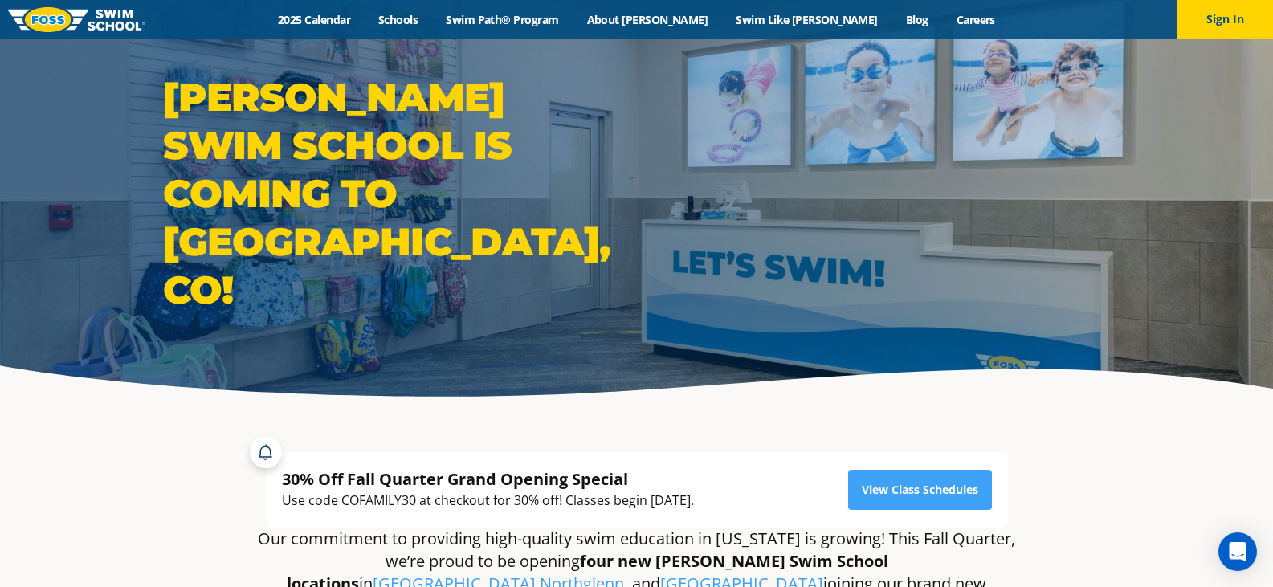
click at [487, 206] on h1 "Foss Swim School is coming to Lone Tree, CO!" at bounding box center [396, 193] width 466 height 241
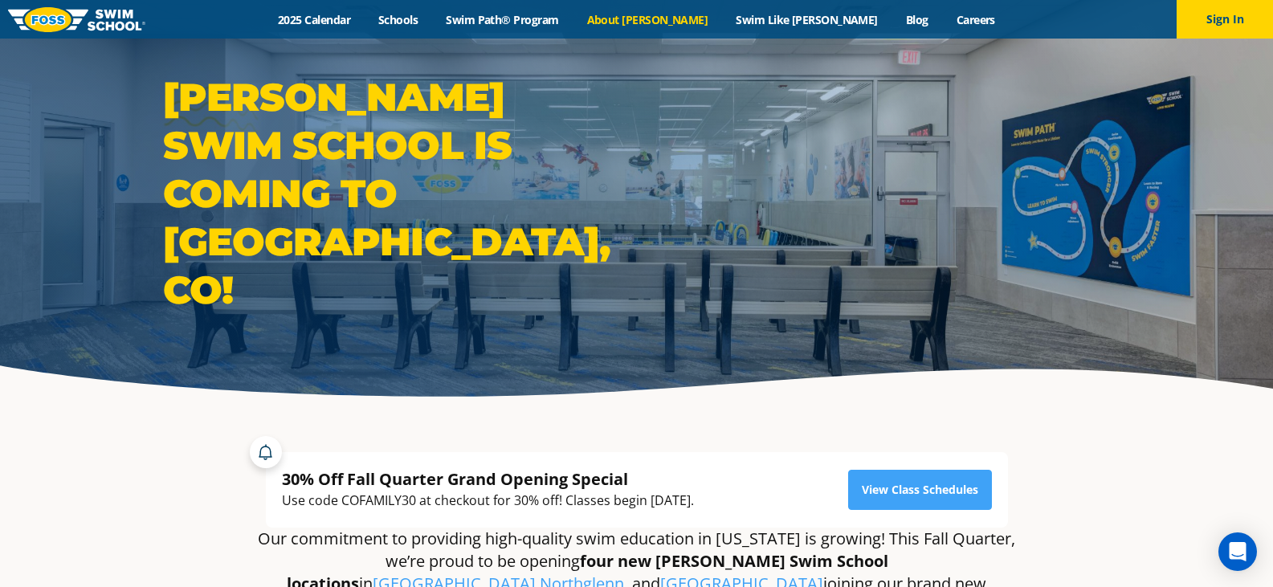
click at [674, 22] on link "About [PERSON_NAME]" at bounding box center [647, 19] width 149 height 15
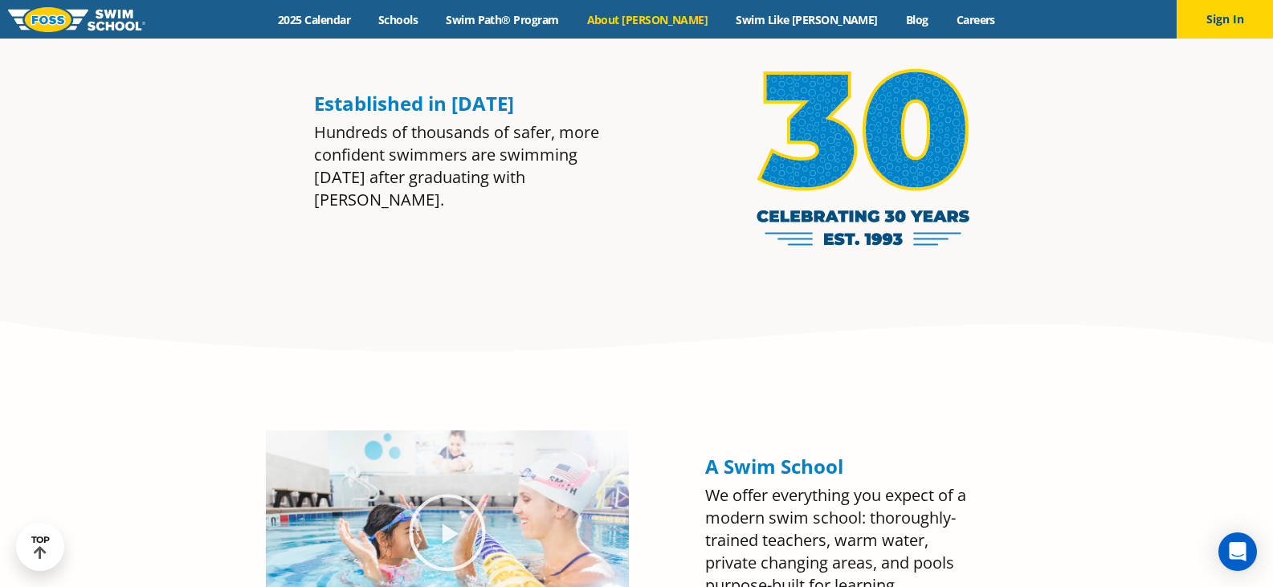
scroll to position [1289, 0]
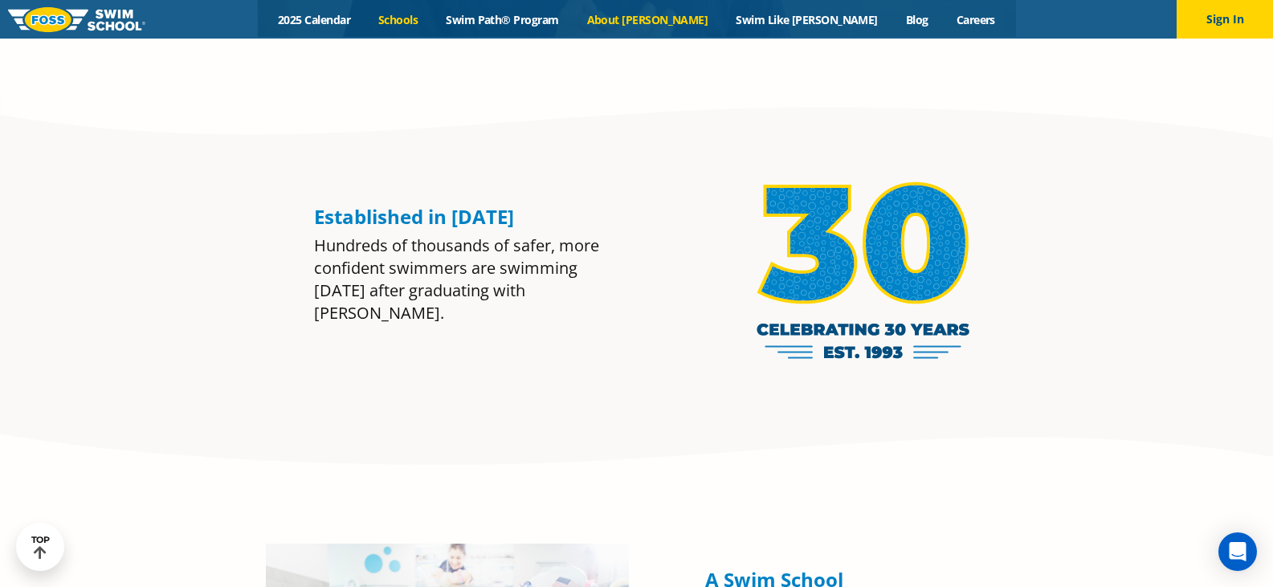
click at [432, 25] on link "Schools" at bounding box center [398, 19] width 67 height 15
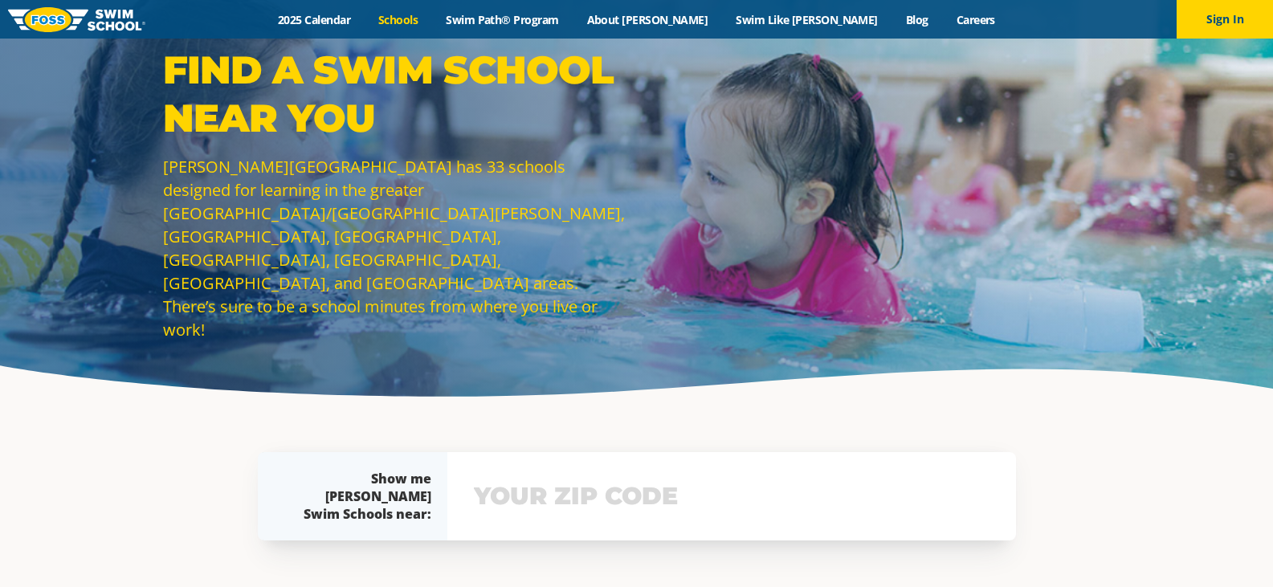
click at [365, 20] on link "2025 Calendar" at bounding box center [314, 19] width 100 height 15
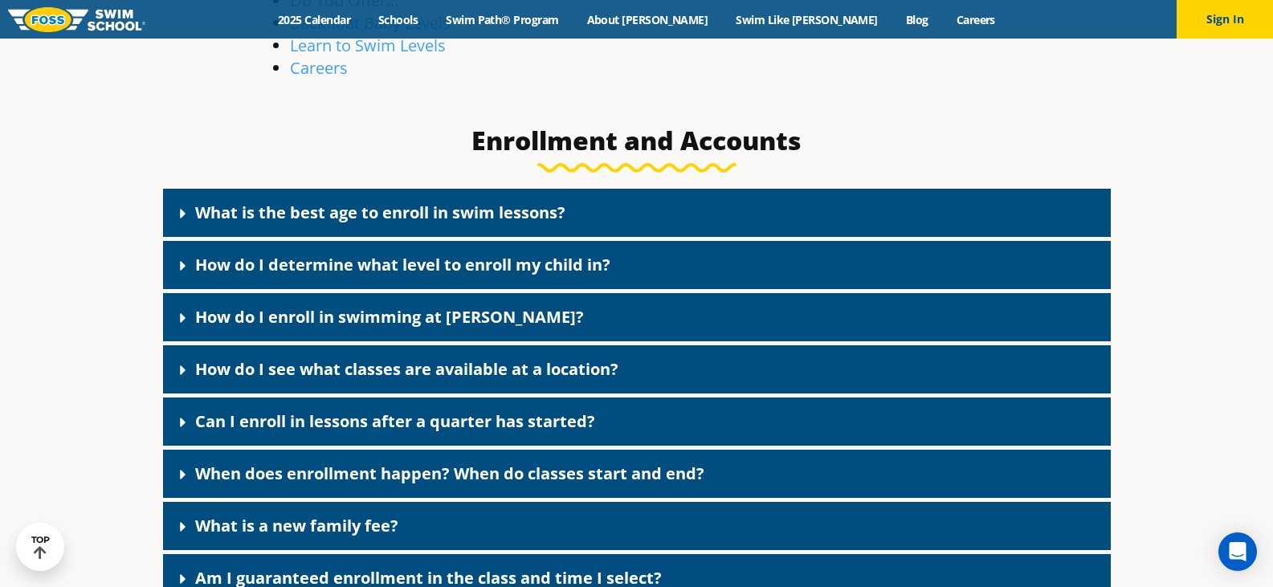
scroll to position [562, 0]
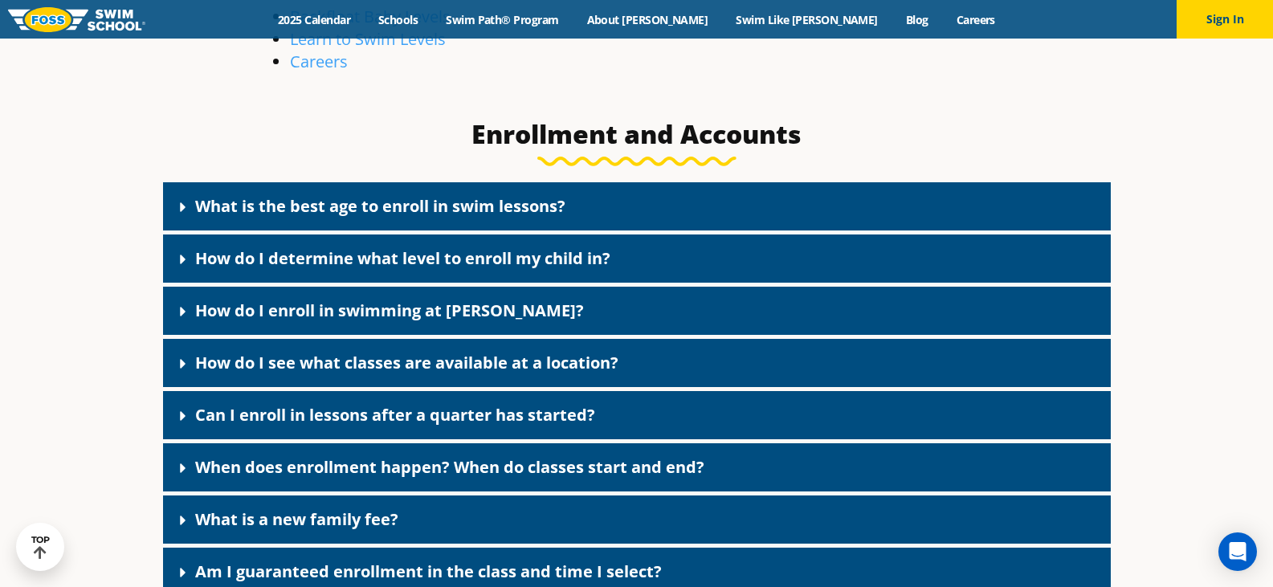
click at [448, 261] on link "How do I determine what level to enroll my child in?" at bounding box center [402, 258] width 415 height 22
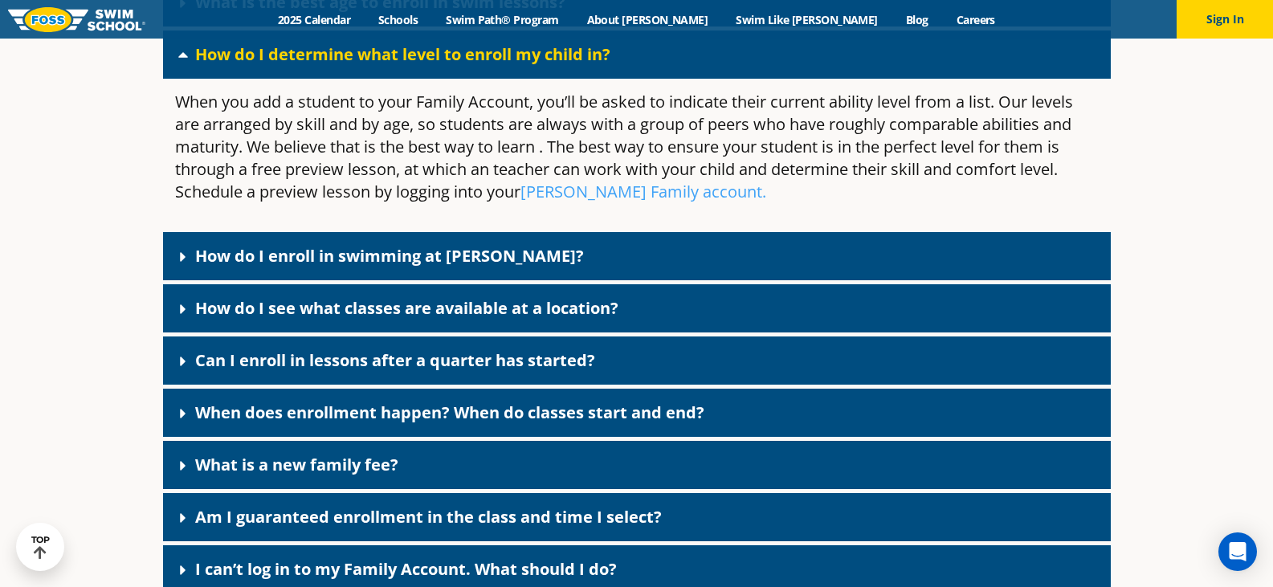
scroll to position [803, 0]
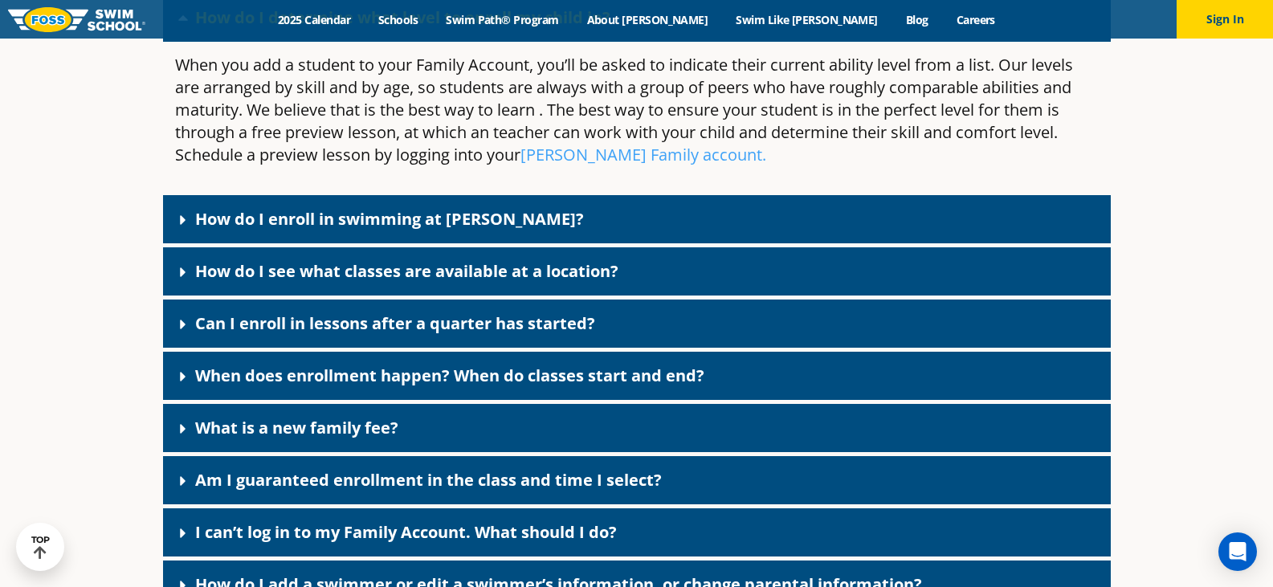
click at [464, 220] on link "How do I enroll in swimming at FOSS?" at bounding box center [389, 219] width 389 height 22
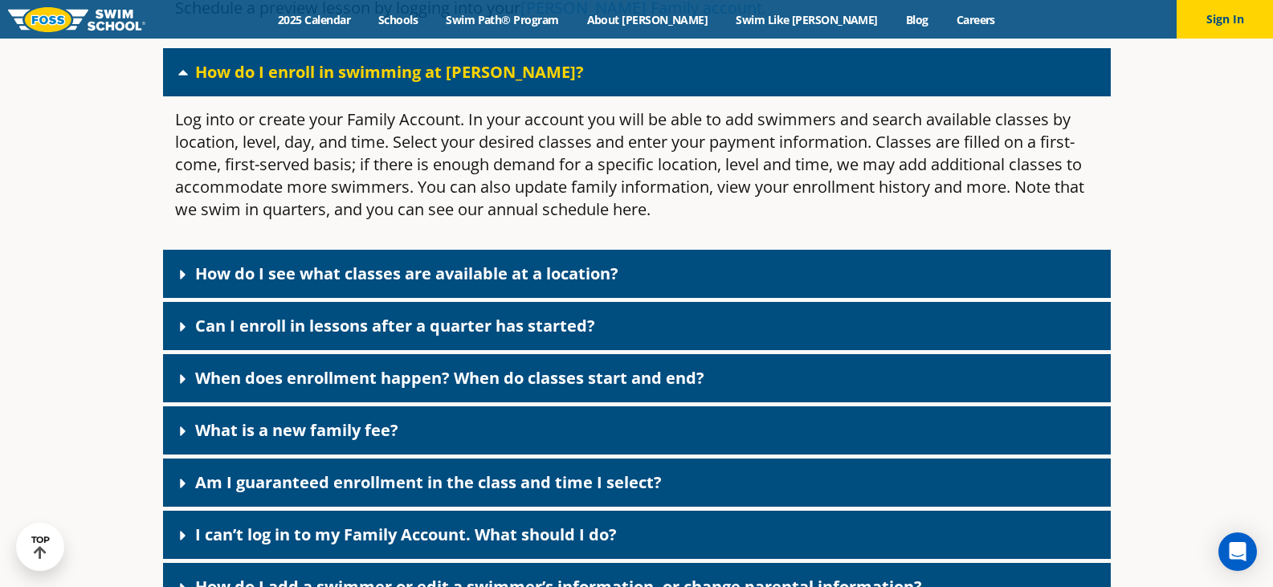
scroll to position [964, 0]
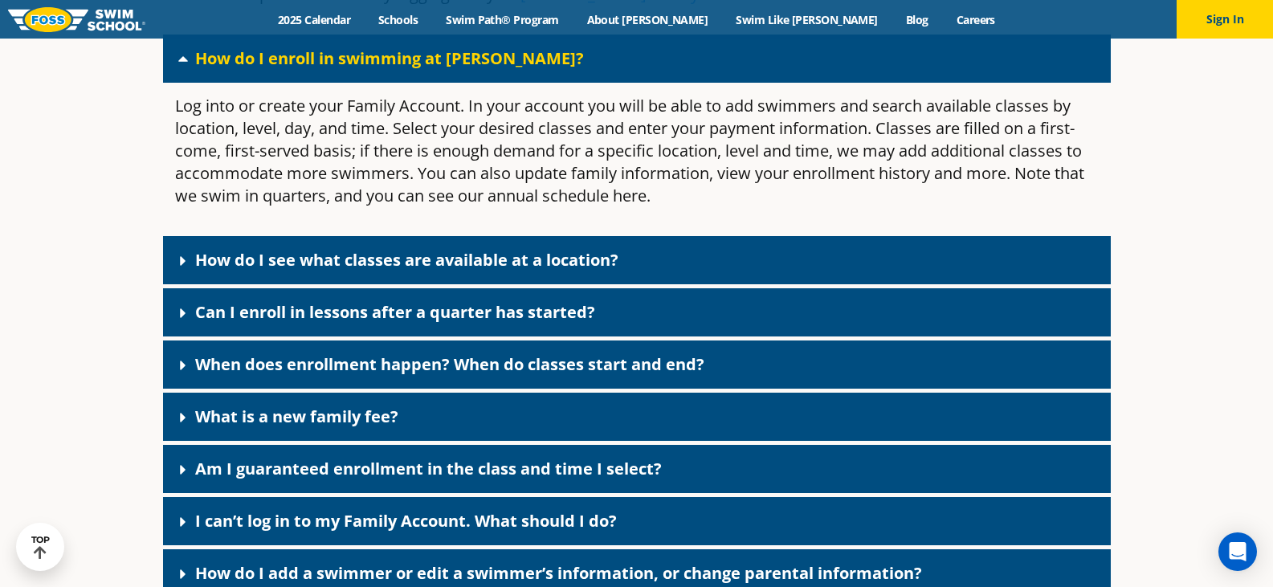
click at [295, 246] on div "How do I see what classes are available at a location?" at bounding box center [637, 260] width 948 height 48
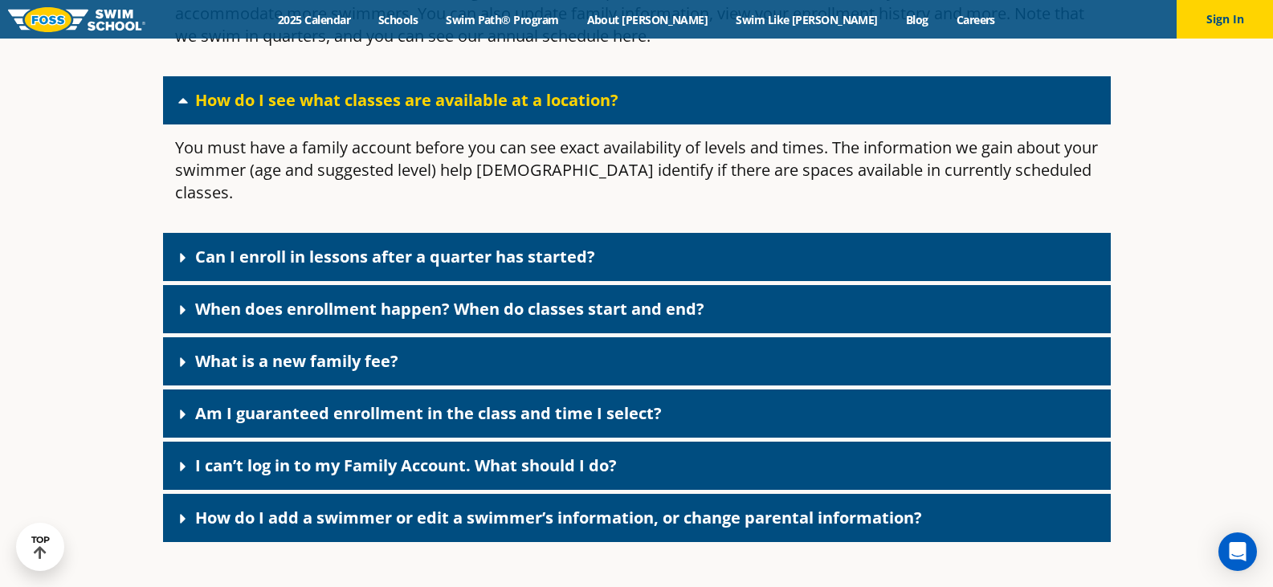
scroll to position [1125, 0]
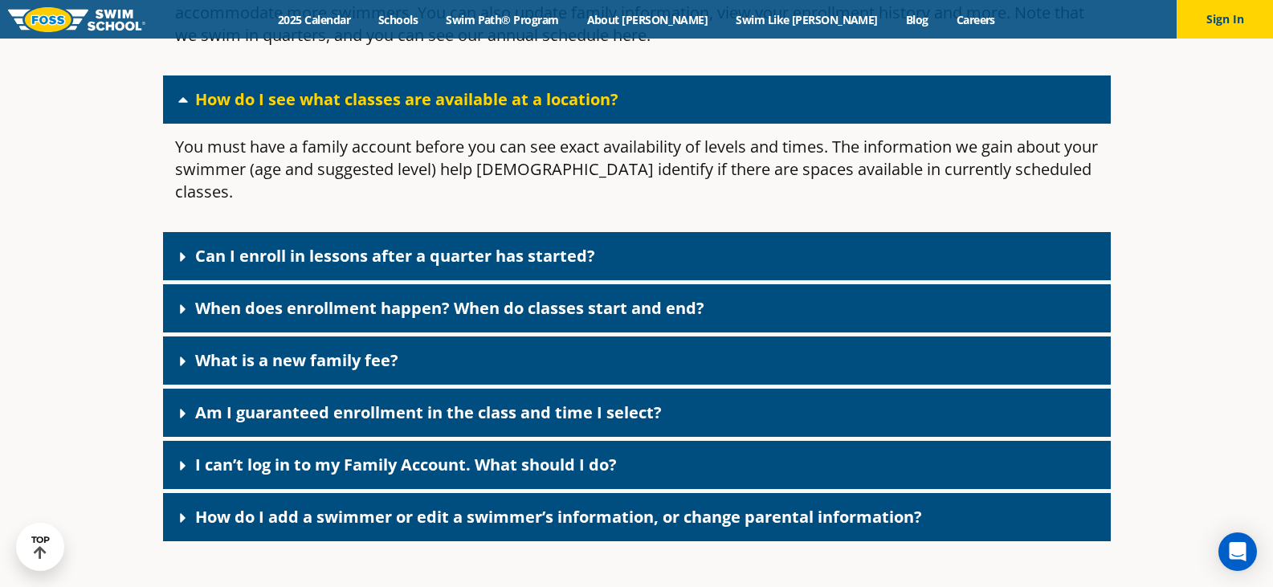
click at [330, 245] on link "Can I enroll in lessons after a quarter has started?" at bounding box center [395, 256] width 400 height 22
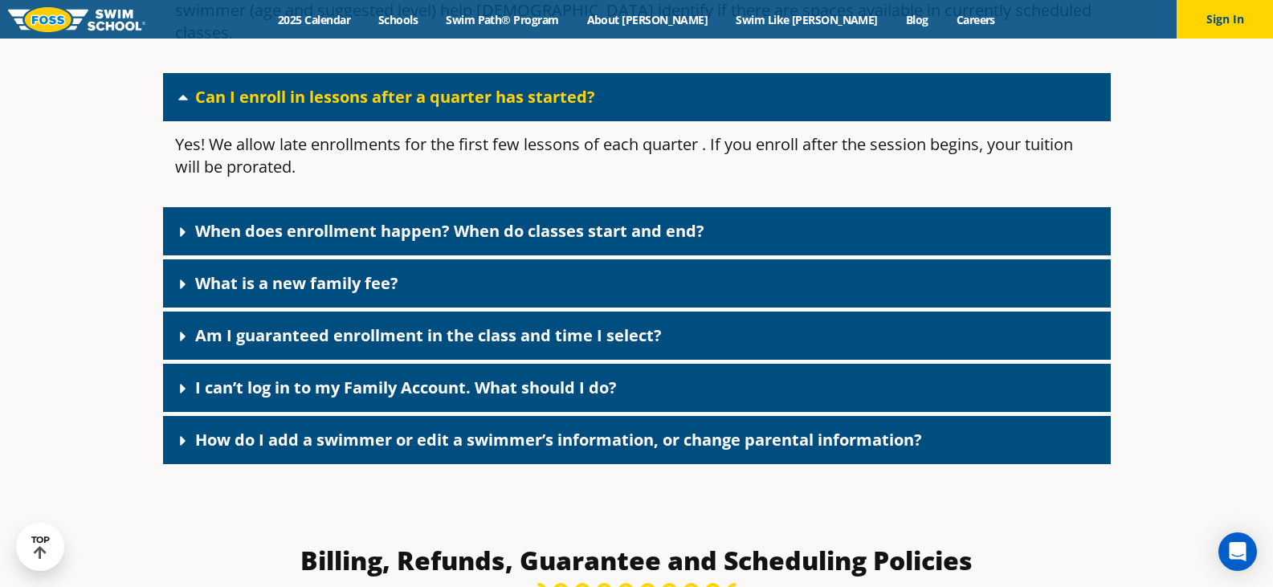
scroll to position [1285, 0]
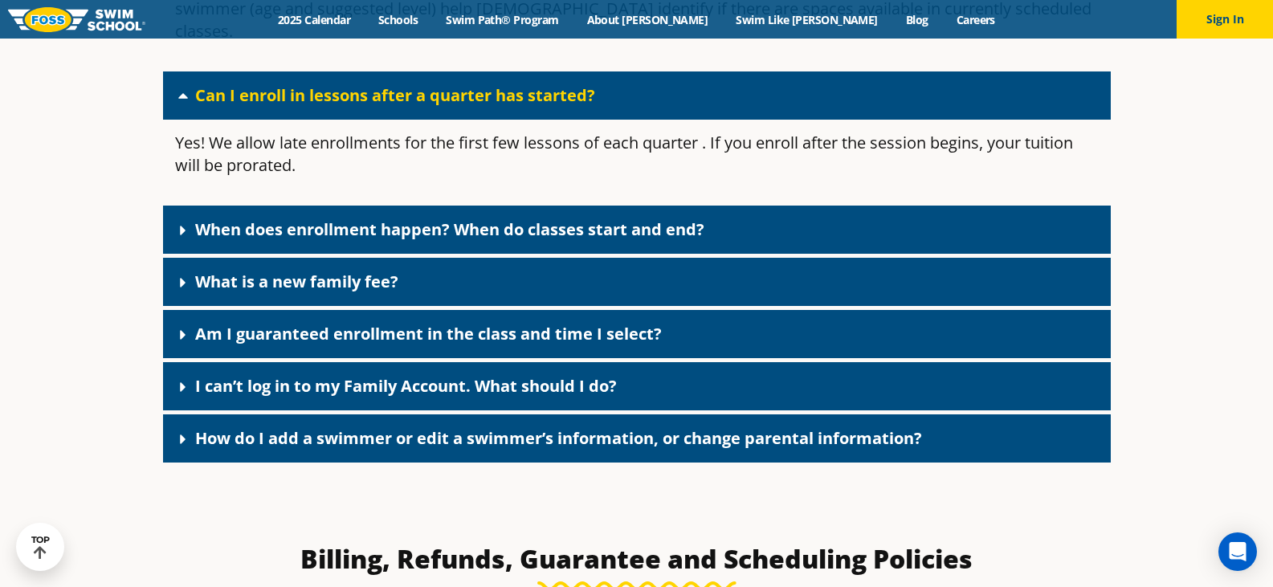
click at [333, 218] on div "When does enrollment happen? When do classes start and end?" at bounding box center [637, 230] width 948 height 48
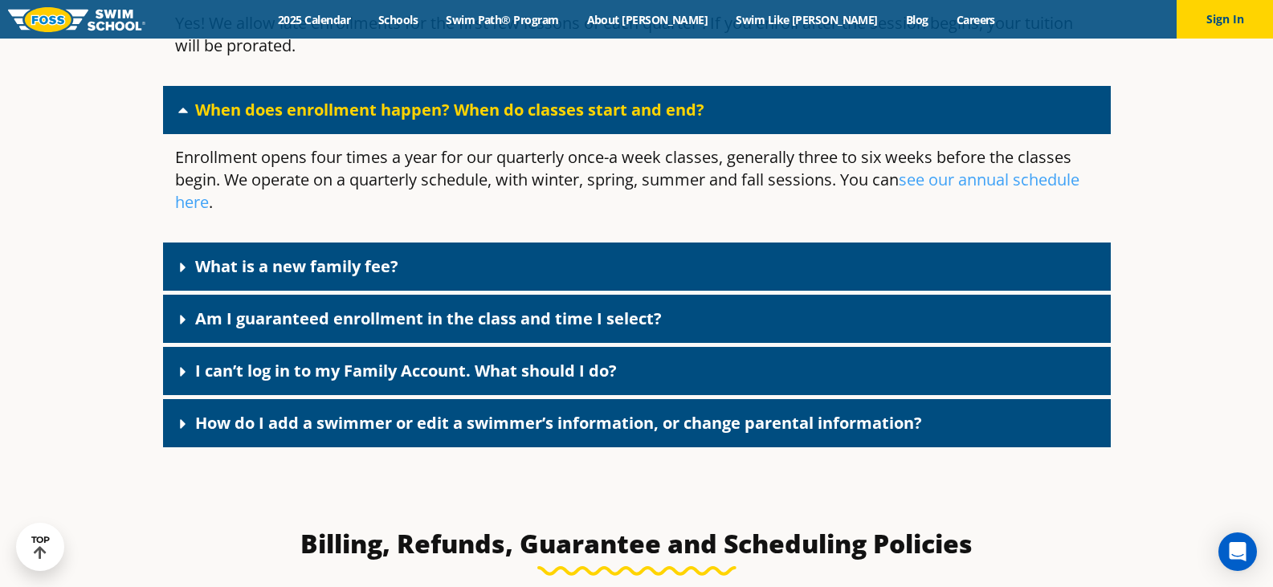
scroll to position [1446, 0]
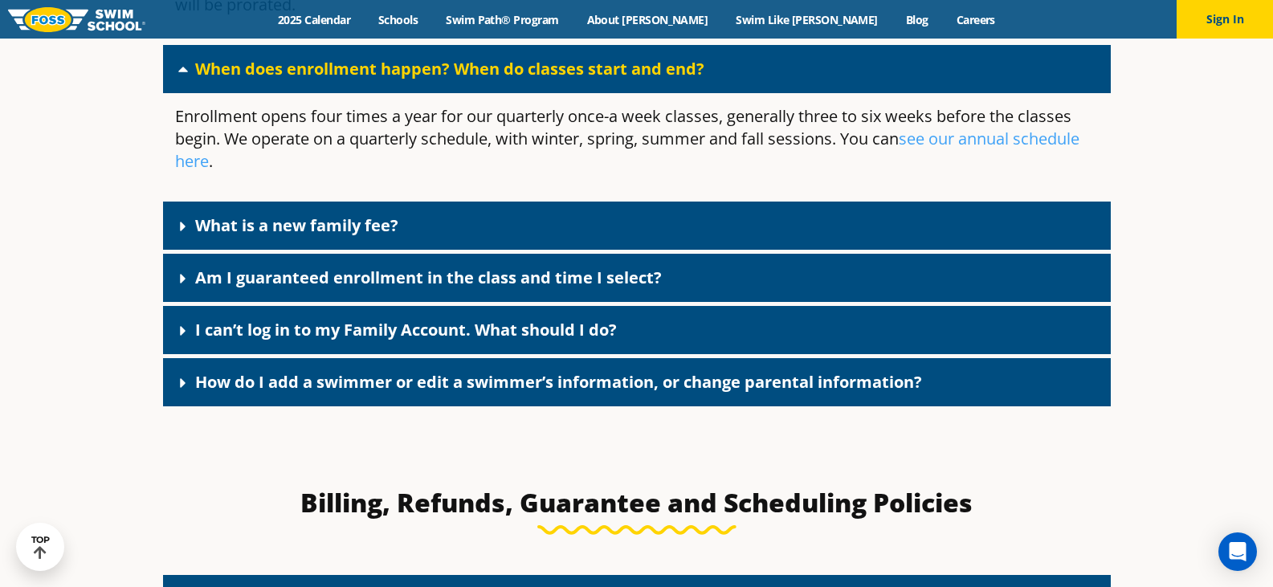
click at [389, 202] on div "What is a new family fee?" at bounding box center [637, 226] width 948 height 48
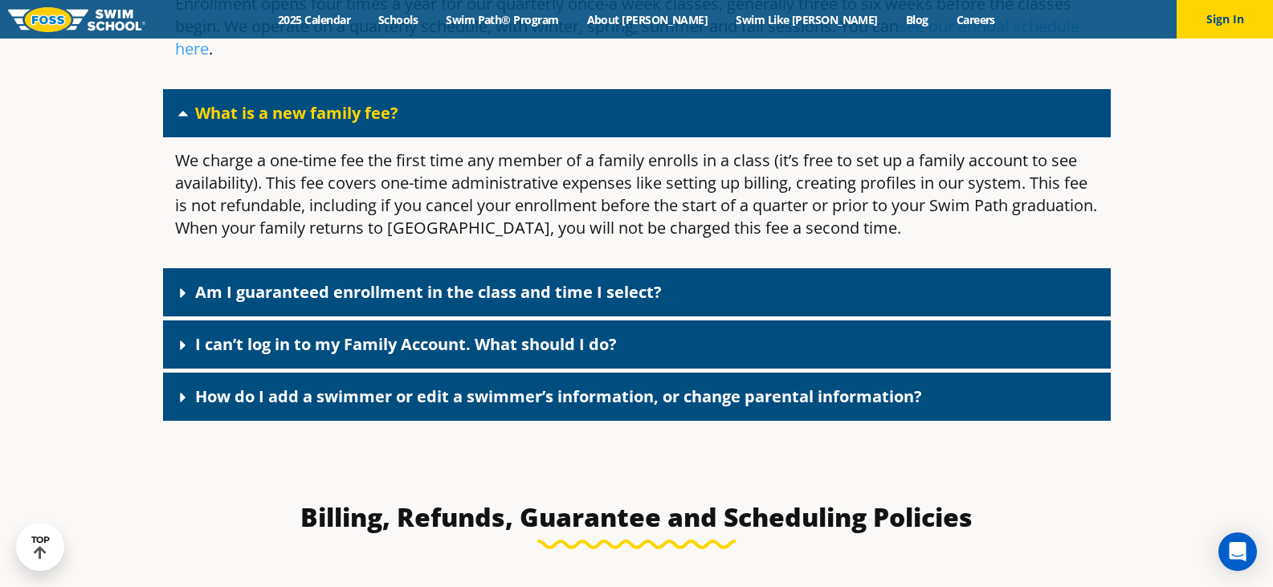
scroll to position [1607, 0]
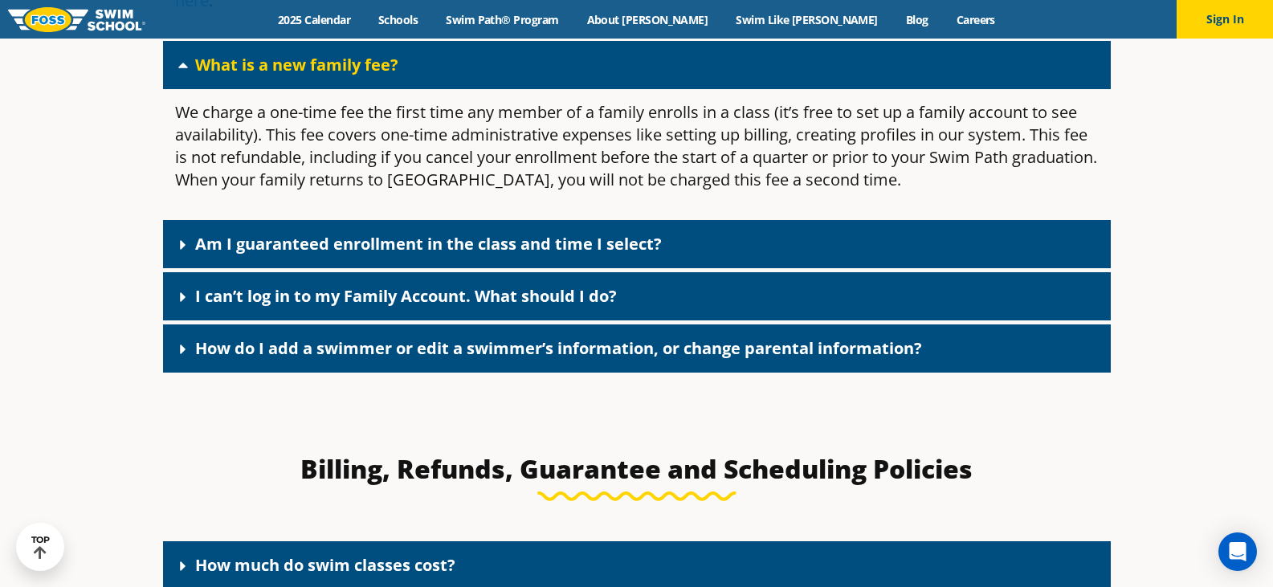
click at [402, 233] on link "Am I guaranteed enrollment in the class and time I select?" at bounding box center [428, 244] width 467 height 22
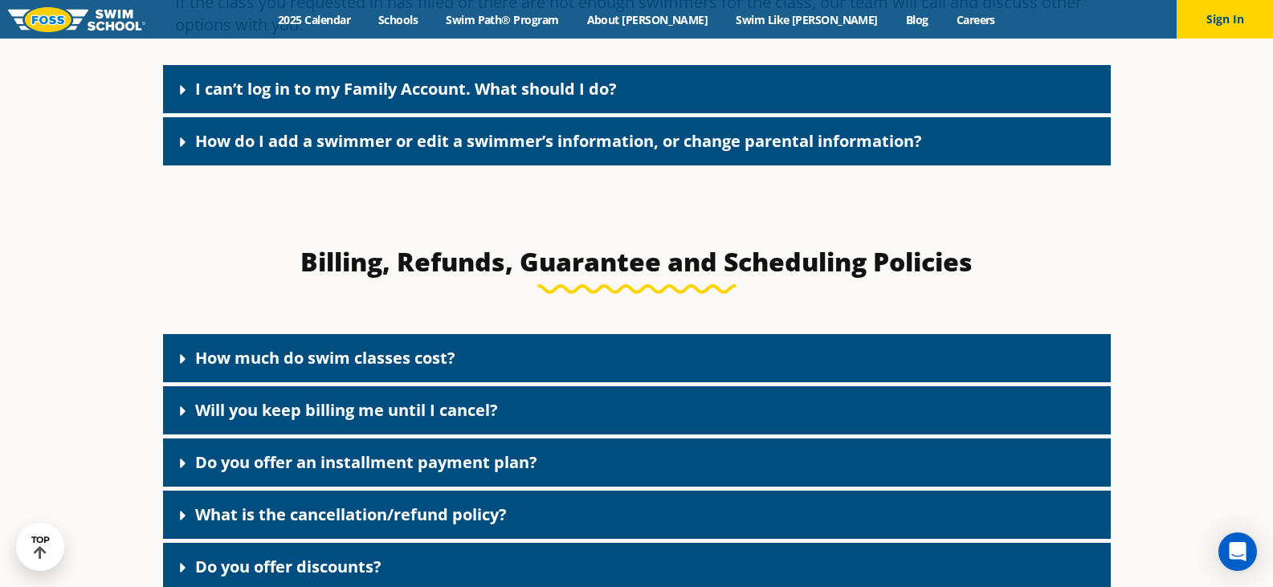
scroll to position [2089, 0]
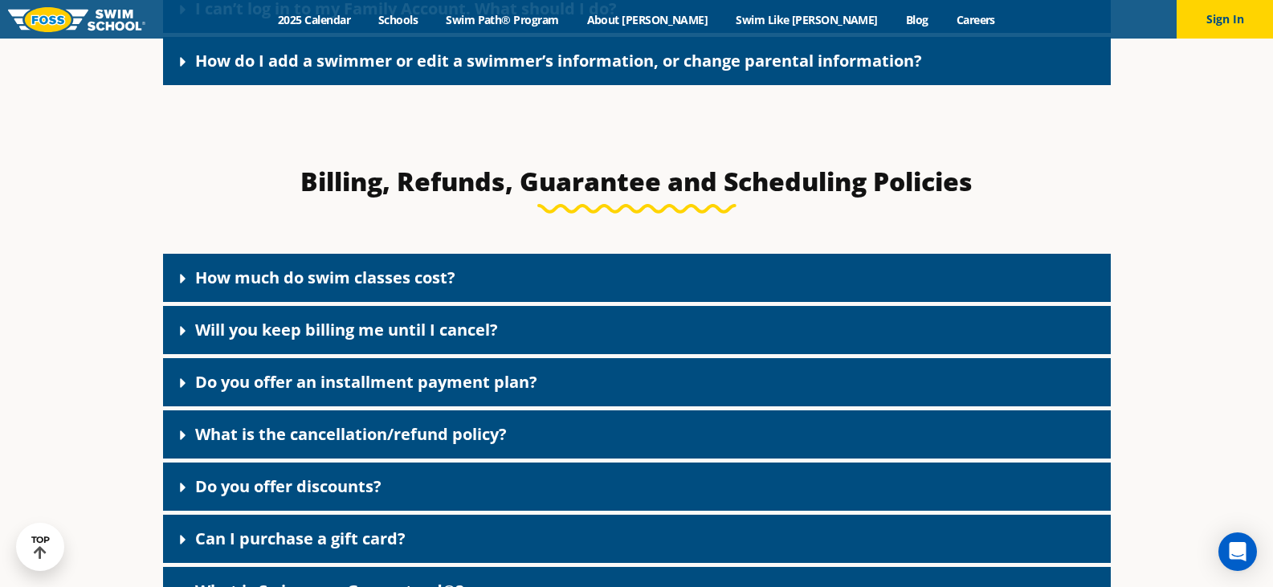
click at [398, 267] on link "How much do swim classes cost?" at bounding box center [325, 278] width 260 height 22
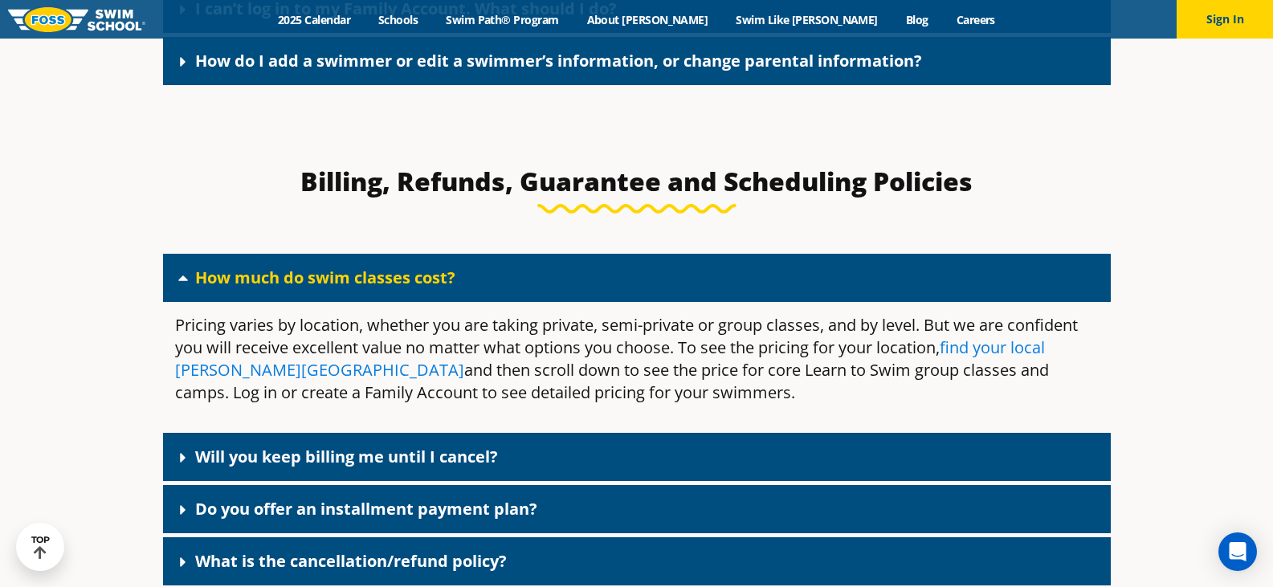
click at [1024, 337] on link "find your local Foss Swim School" at bounding box center [610, 359] width 870 height 44
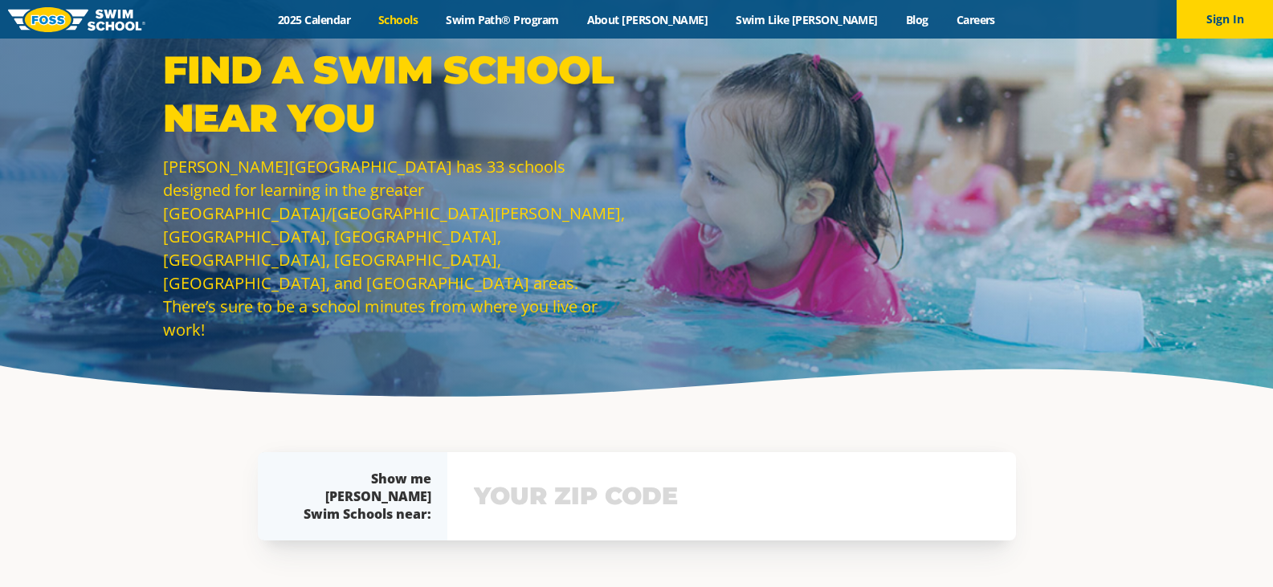
click at [569, 496] on input "text" at bounding box center [732, 496] width 524 height 47
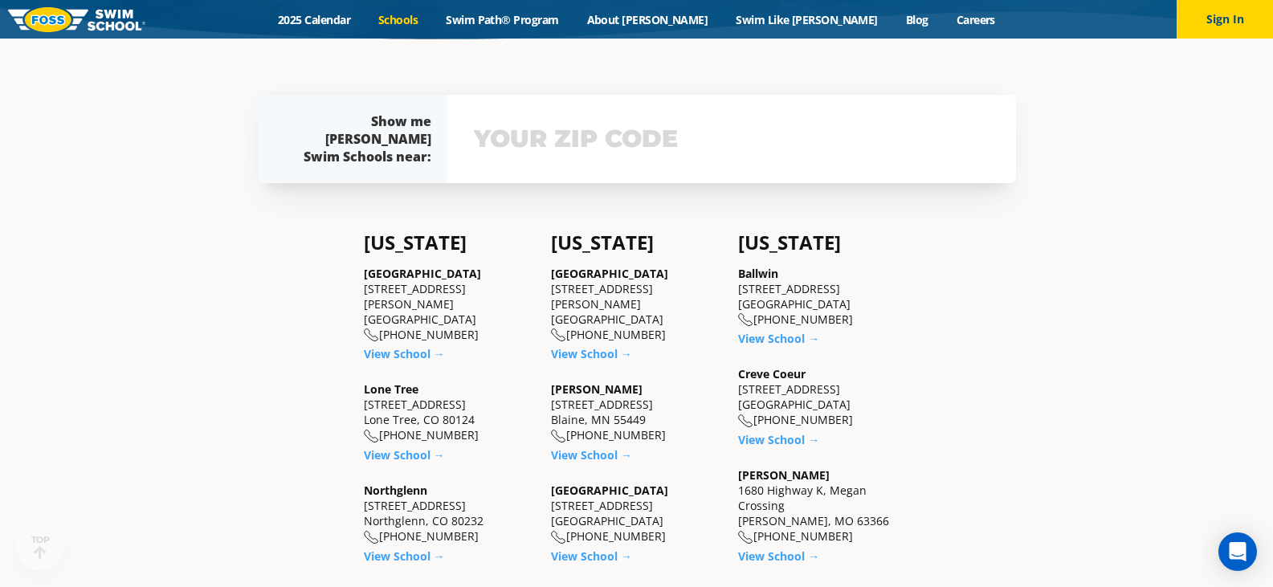
scroll to position [372, 0]
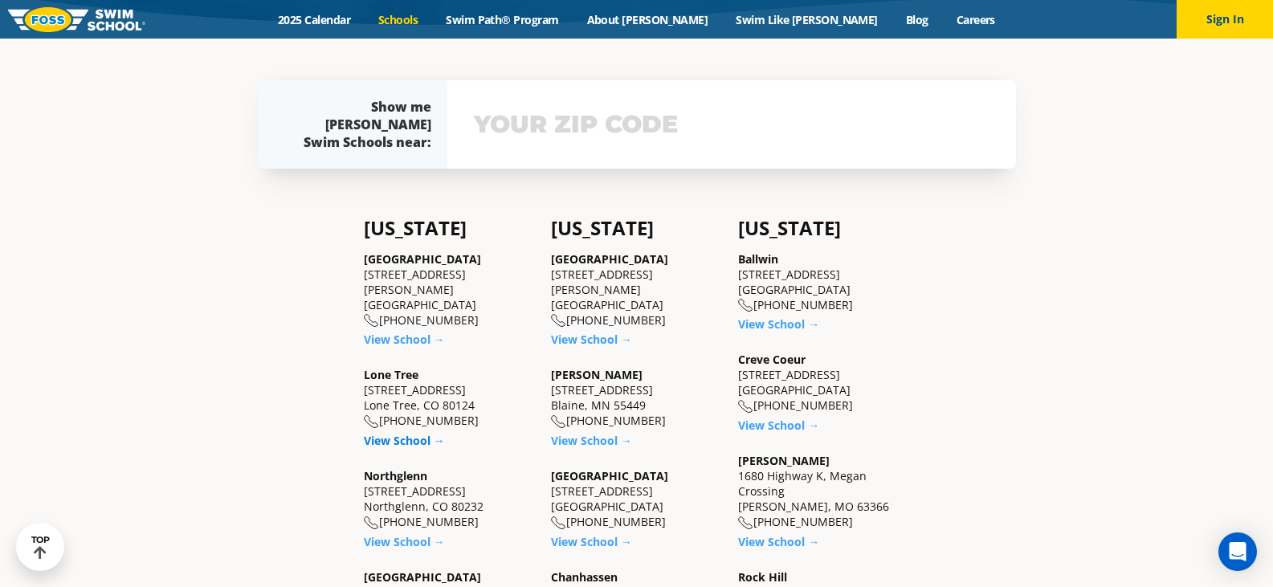
click at [390, 433] on link "View School →" at bounding box center [404, 440] width 81 height 15
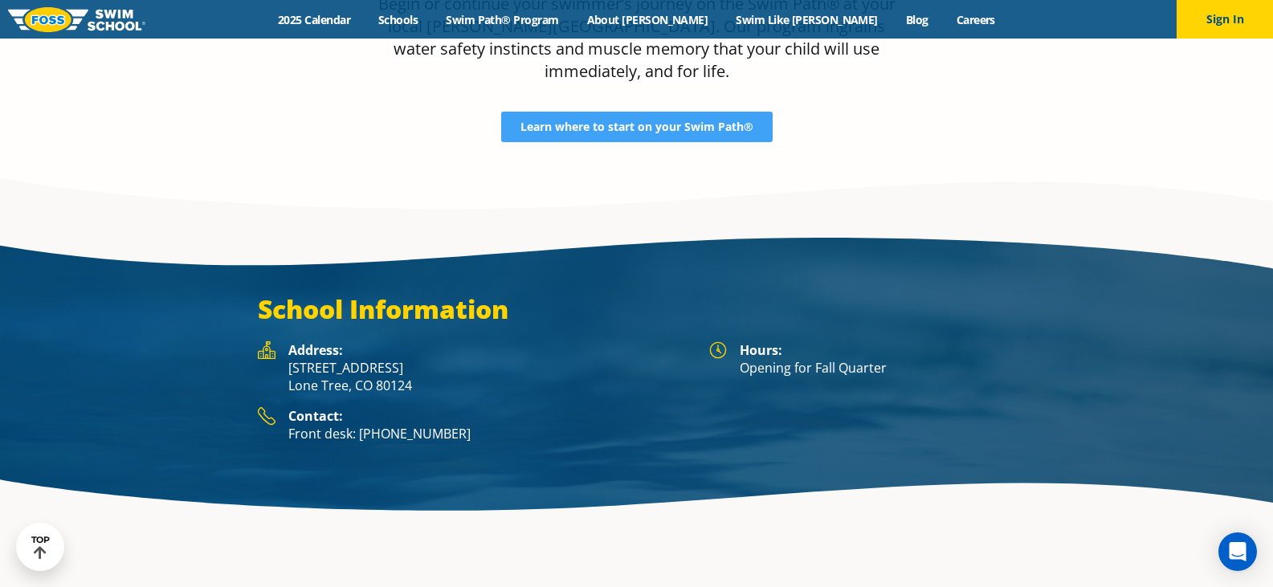
scroll to position [2066, 0]
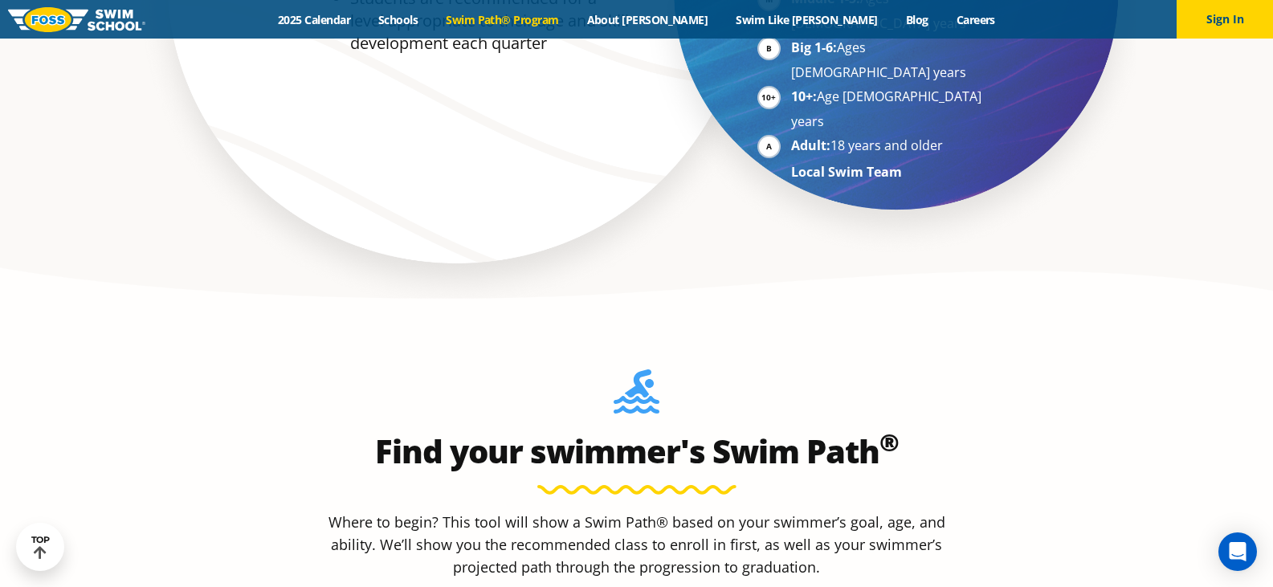
scroll to position [1526, 0]
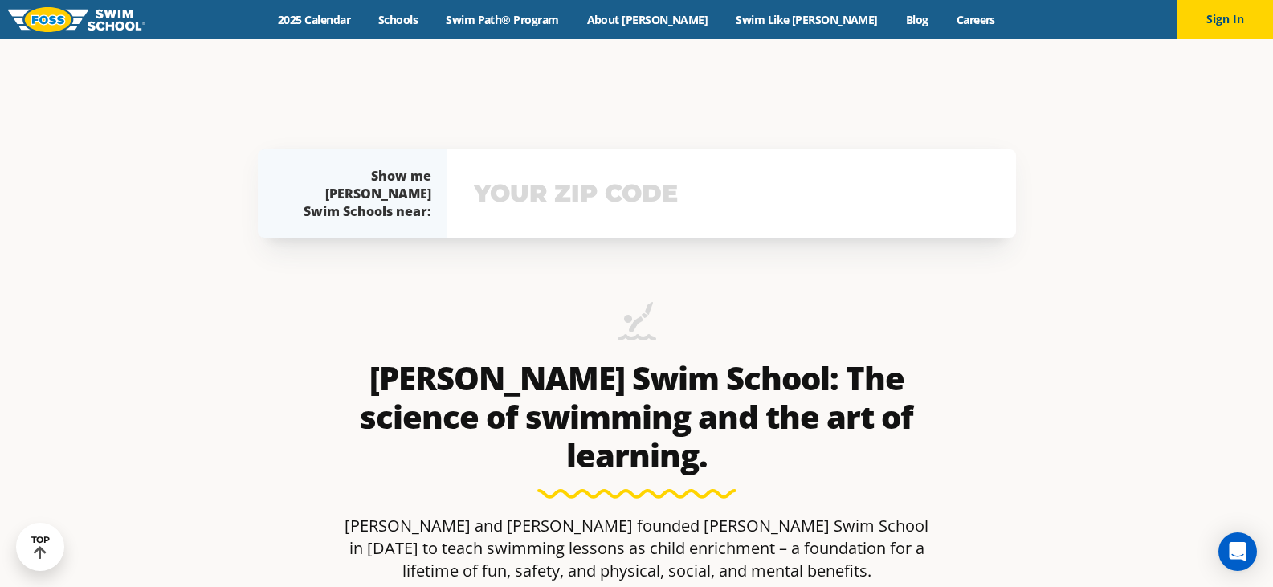
scroll to position [241, 0]
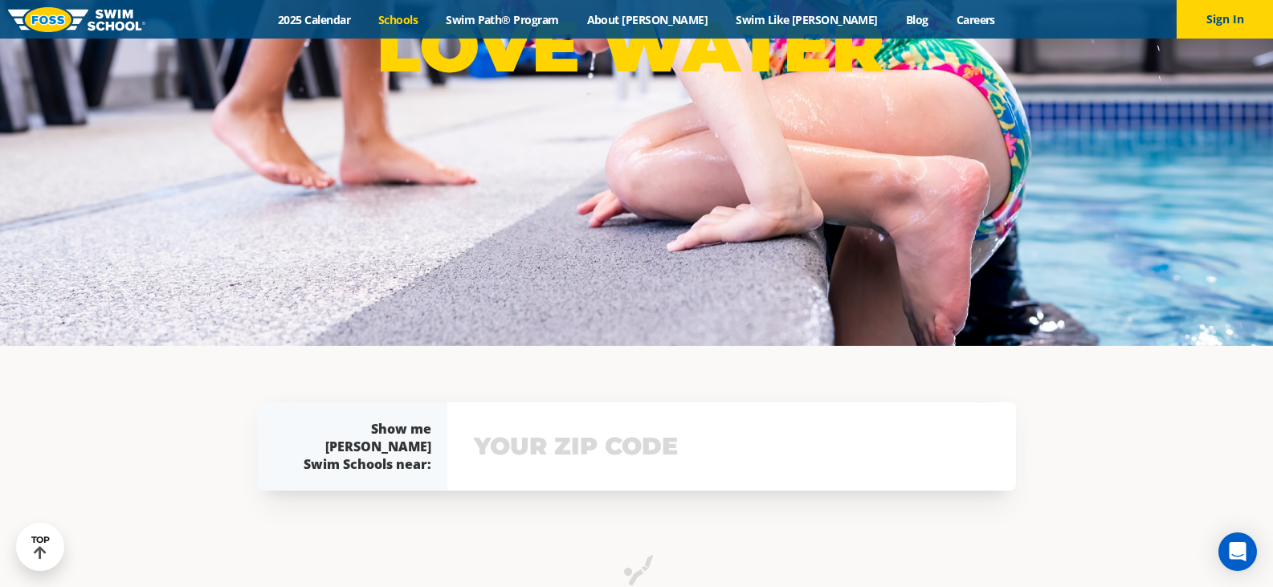
click at [432, 17] on link "Schools" at bounding box center [398, 19] width 67 height 15
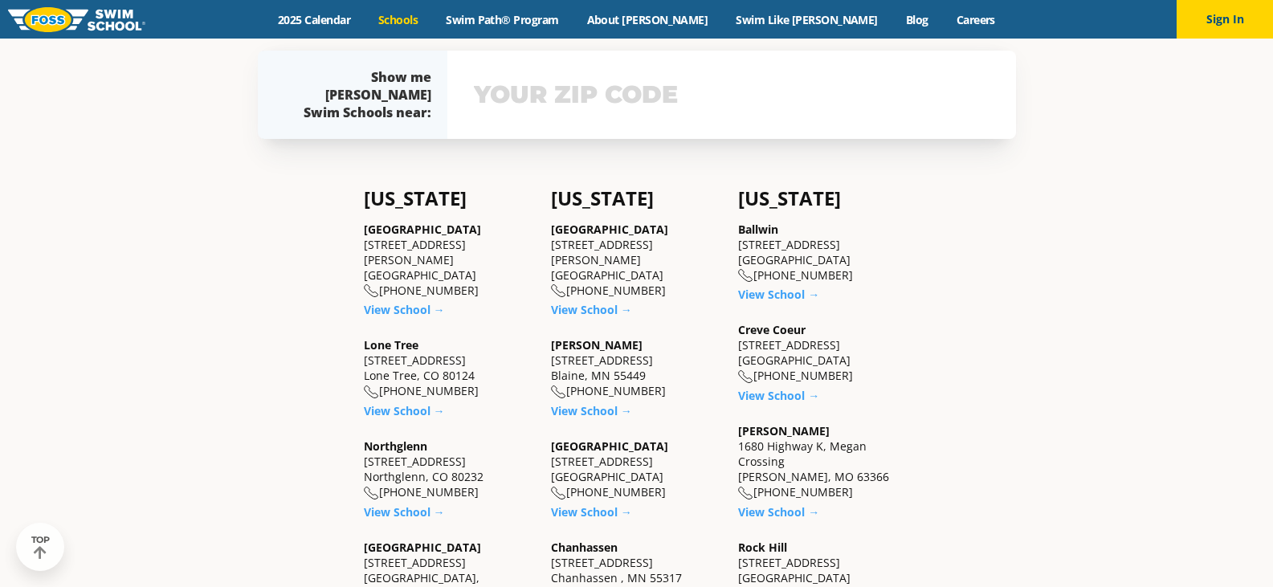
scroll to position [402, 0]
click at [405, 403] on link "View School →" at bounding box center [404, 410] width 81 height 15
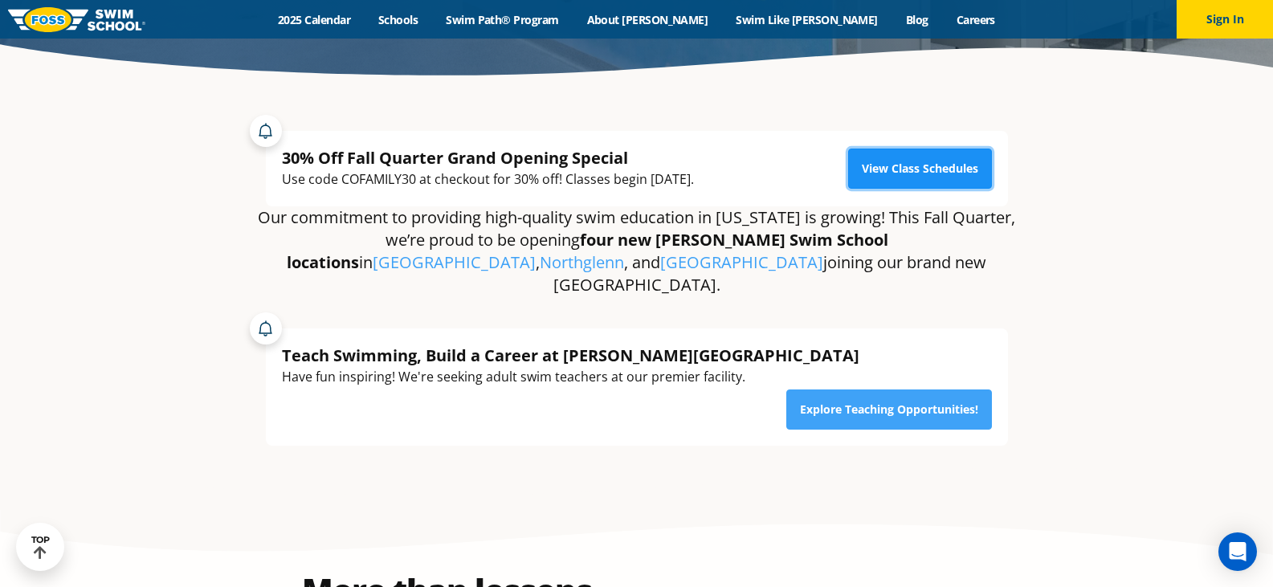
click at [880, 163] on link "View Class Schedules" at bounding box center [920, 169] width 144 height 40
